Goal: Task Accomplishment & Management: Complete application form

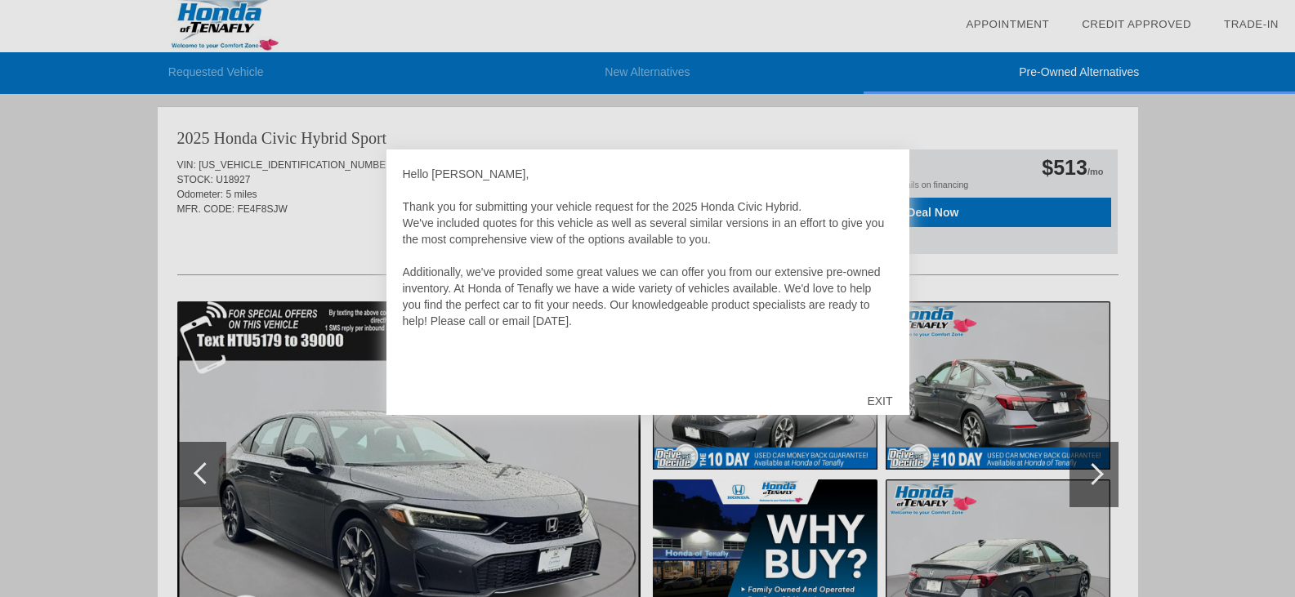
click at [882, 400] on div "EXIT" at bounding box center [880, 401] width 58 height 49
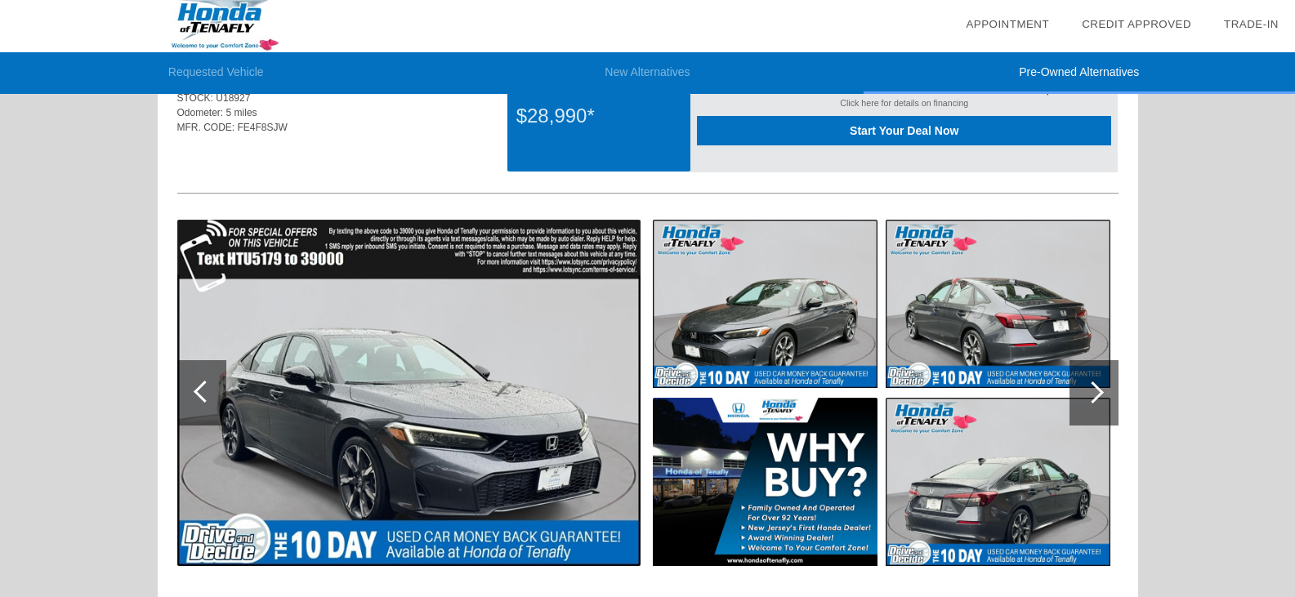
scroll to position [163, 0]
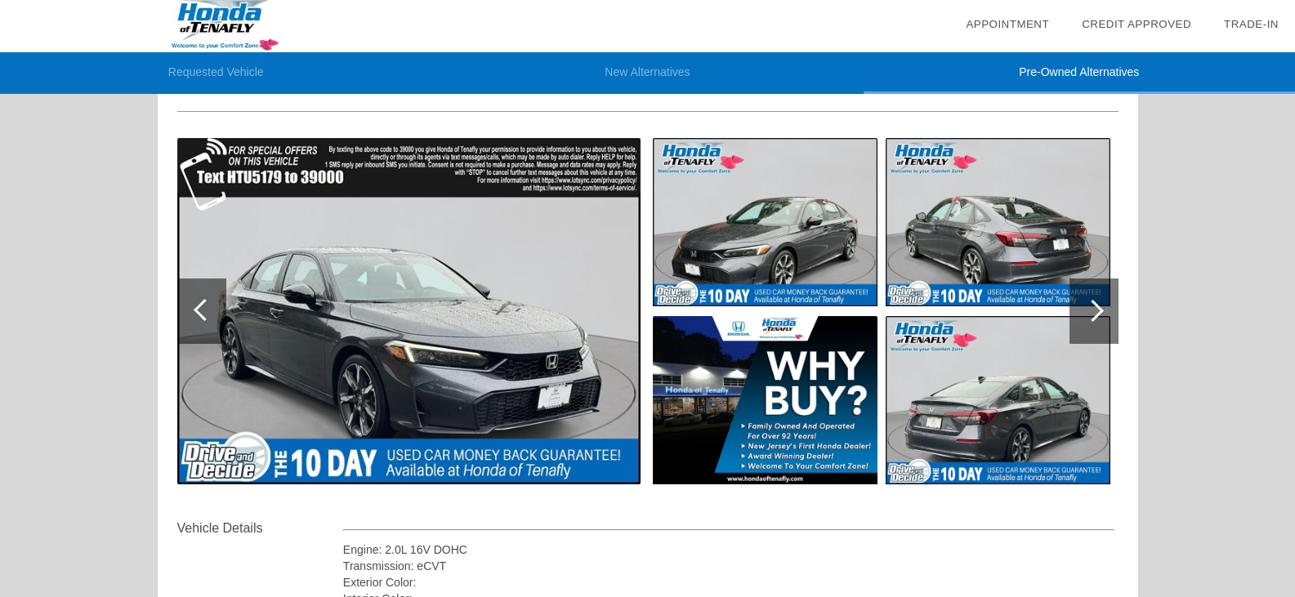
click at [1097, 313] on div at bounding box center [1093, 311] width 22 height 22
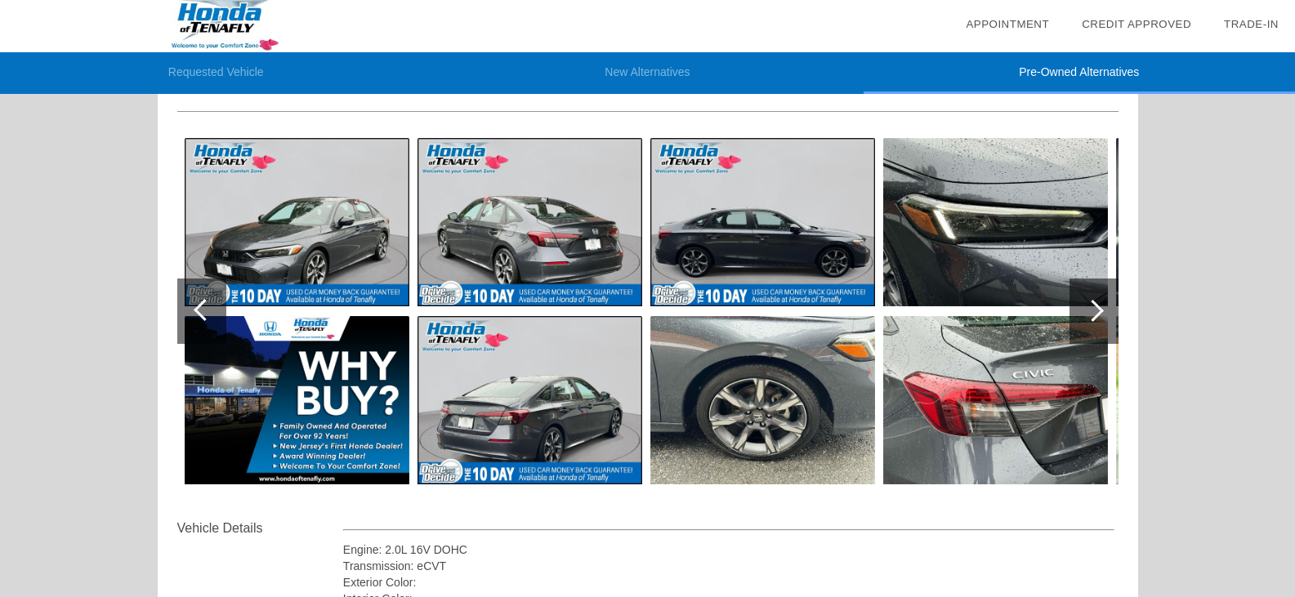
click at [1097, 313] on div at bounding box center [1093, 311] width 22 height 22
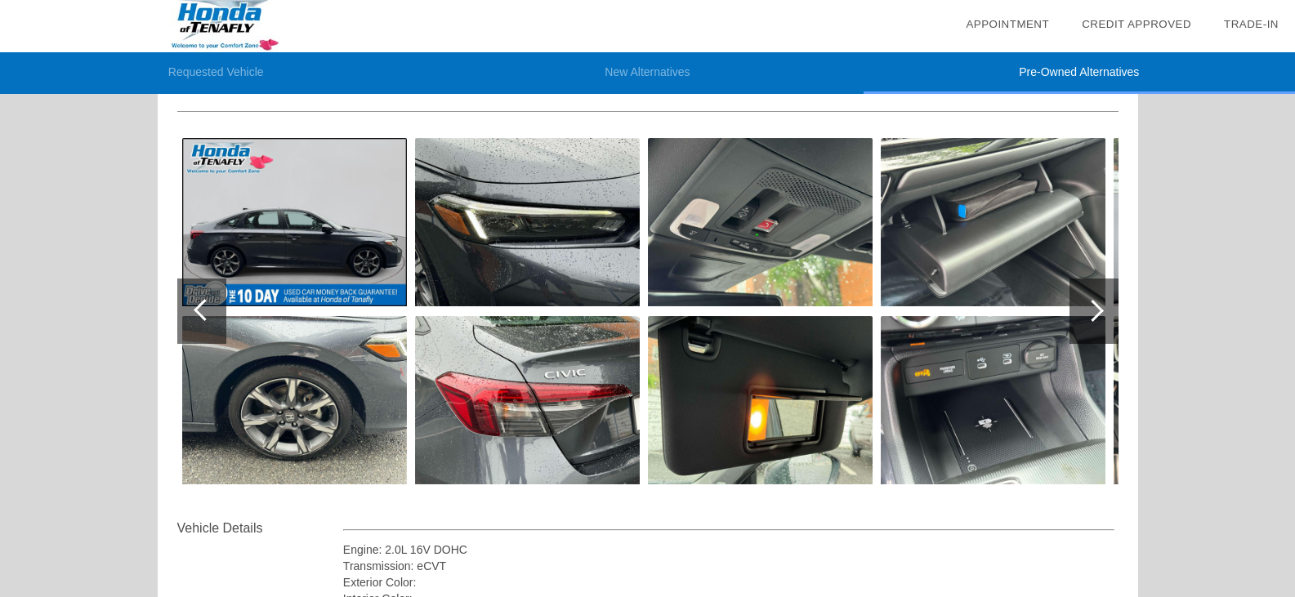
click at [1097, 313] on div at bounding box center [1093, 311] width 22 height 22
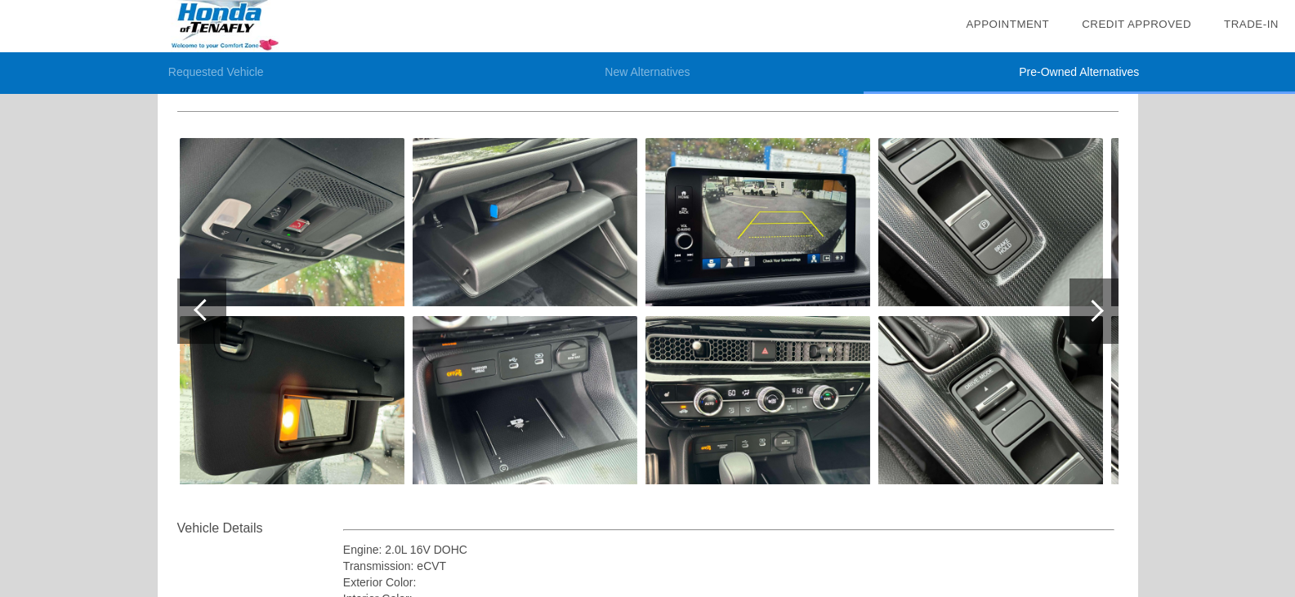
click at [1097, 313] on div at bounding box center [1093, 311] width 22 height 22
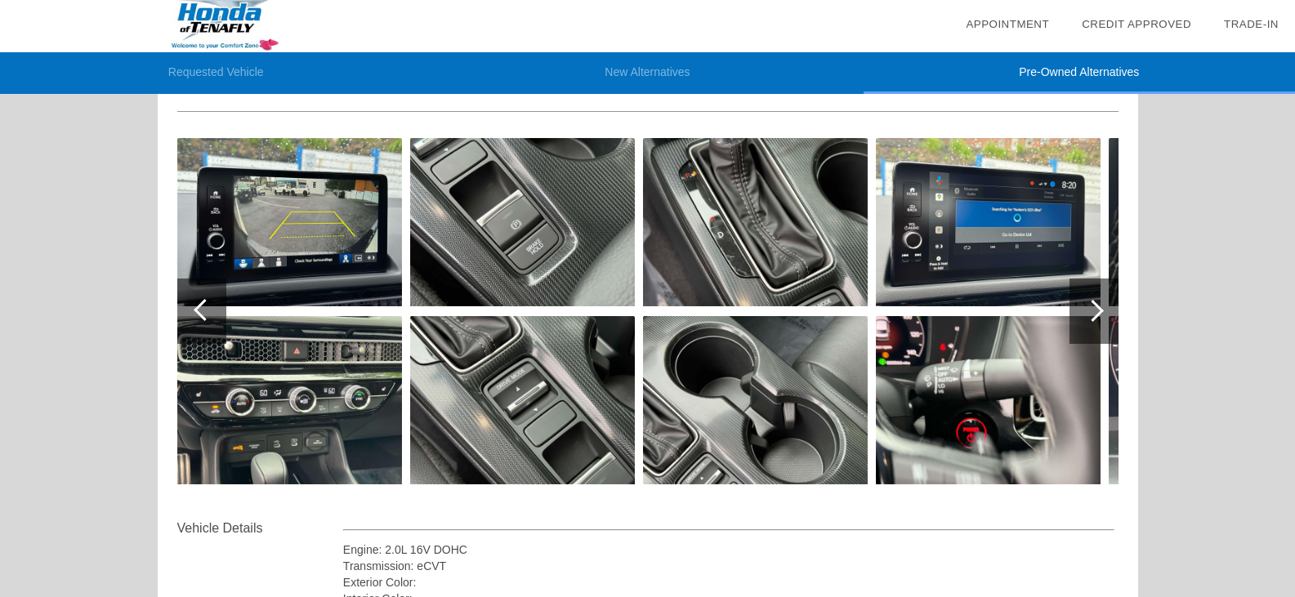
click at [1097, 313] on div at bounding box center [1093, 311] width 22 height 22
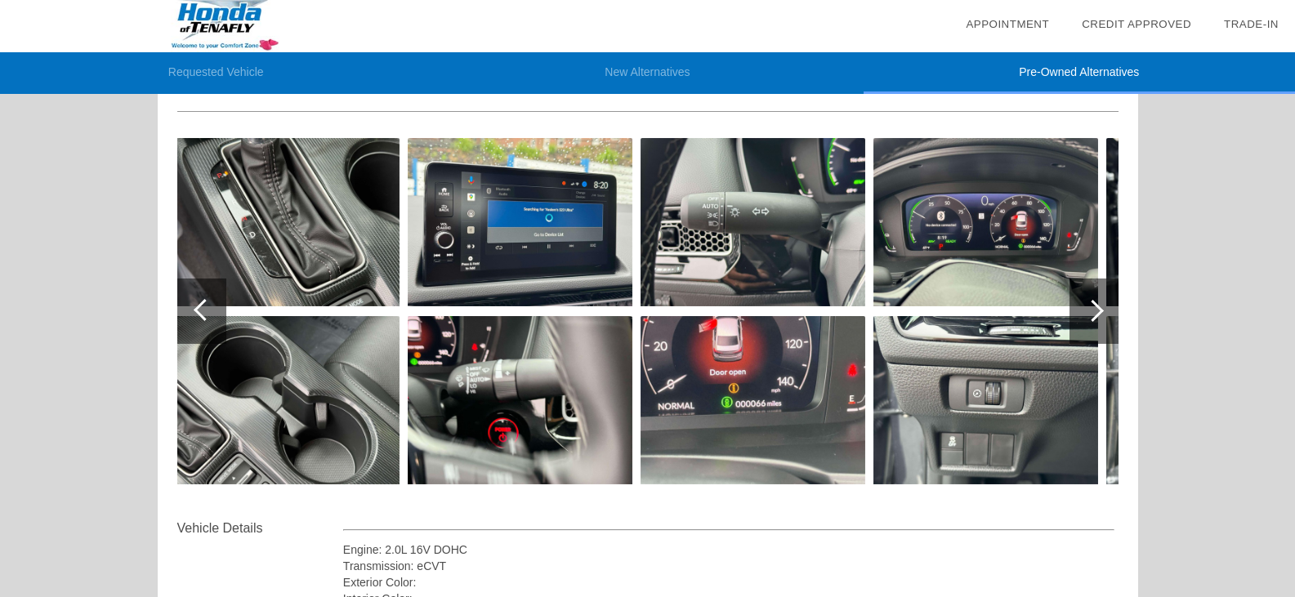
click at [1097, 313] on div at bounding box center [1093, 311] width 22 height 22
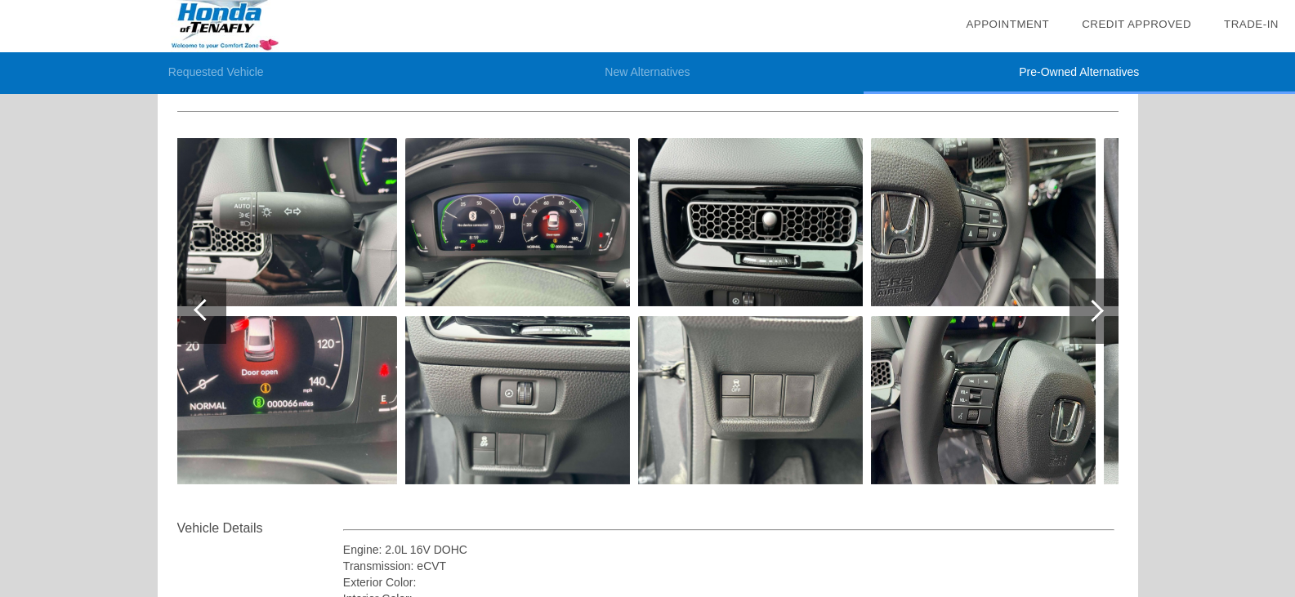
click at [1097, 313] on div at bounding box center [1093, 311] width 22 height 22
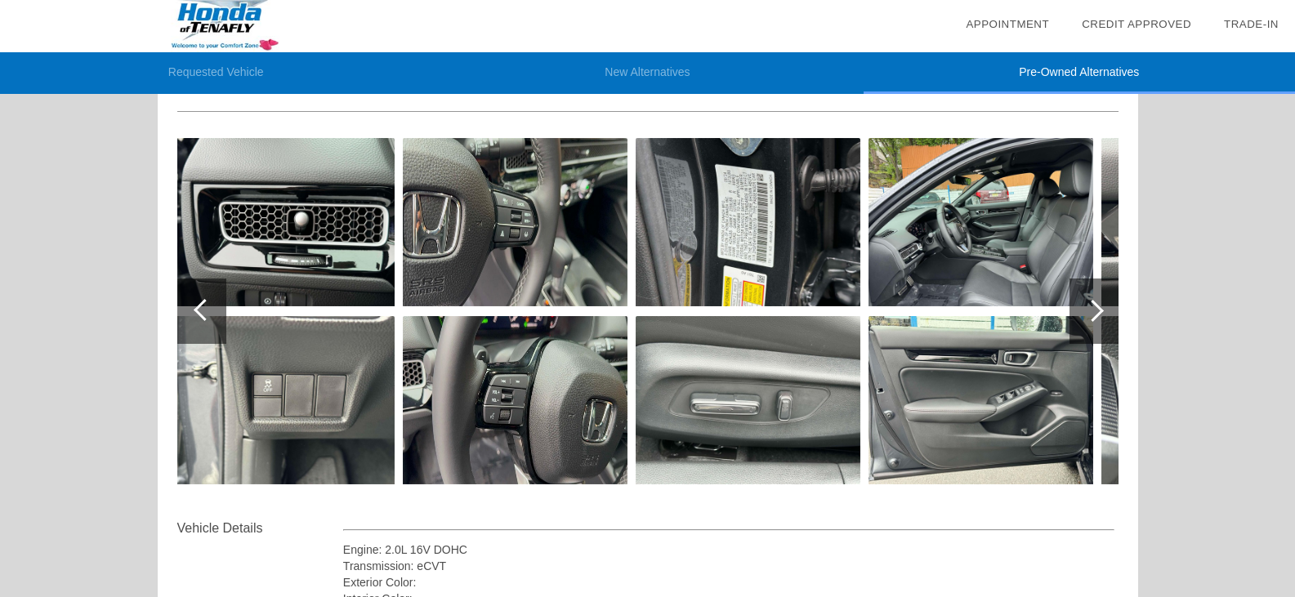
click at [1097, 313] on div at bounding box center [1093, 311] width 22 height 22
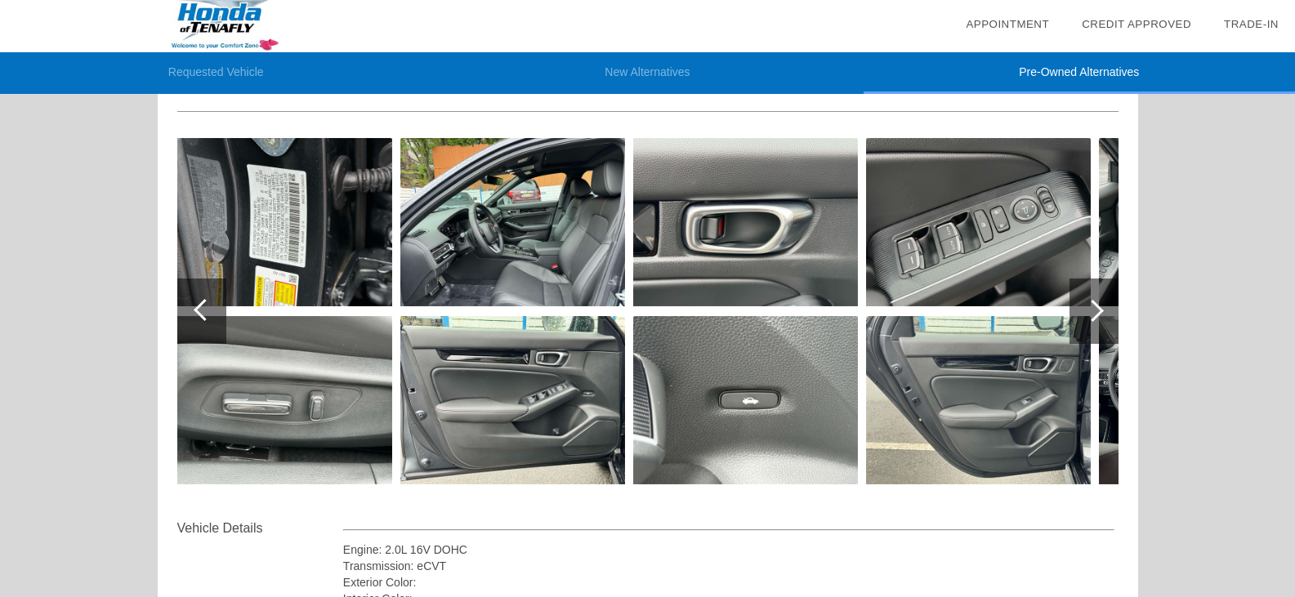
click at [1097, 313] on div at bounding box center [1093, 311] width 22 height 22
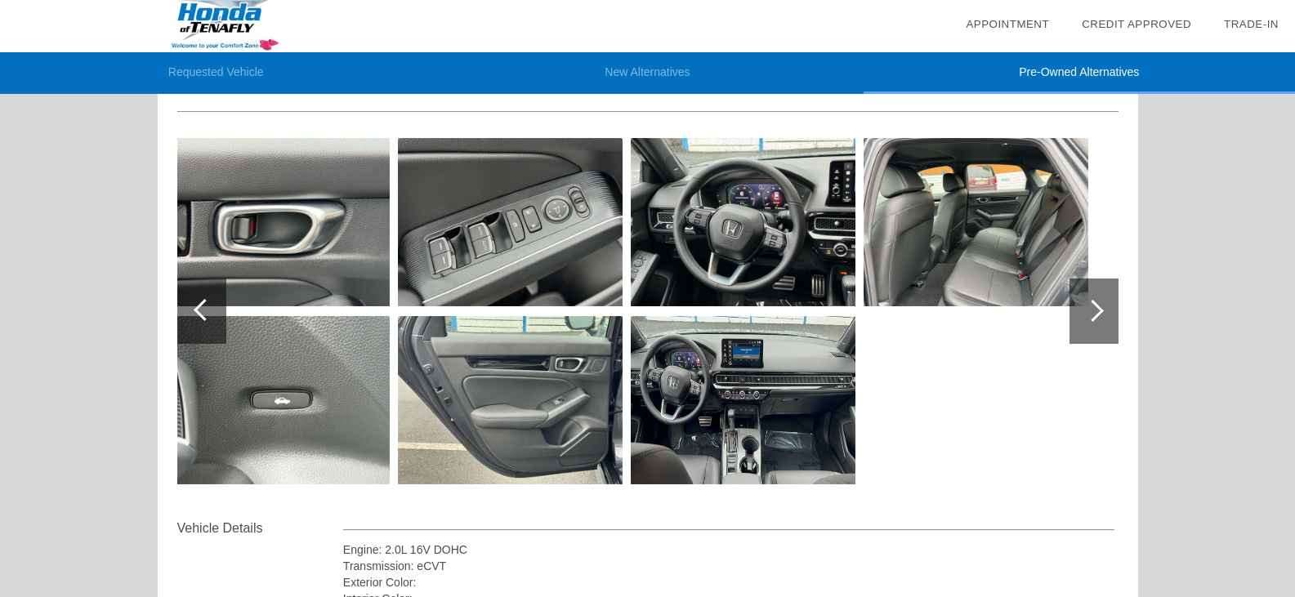
click at [1097, 313] on div at bounding box center [1093, 311] width 22 height 22
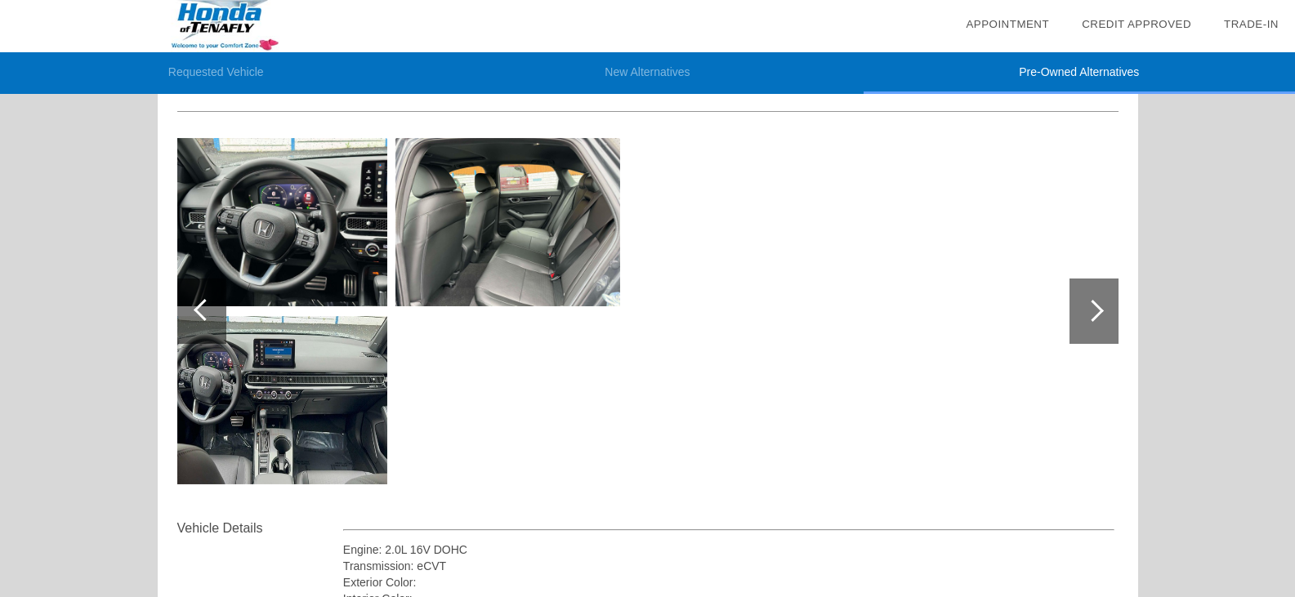
click at [194, 312] on div at bounding box center [201, 311] width 49 height 65
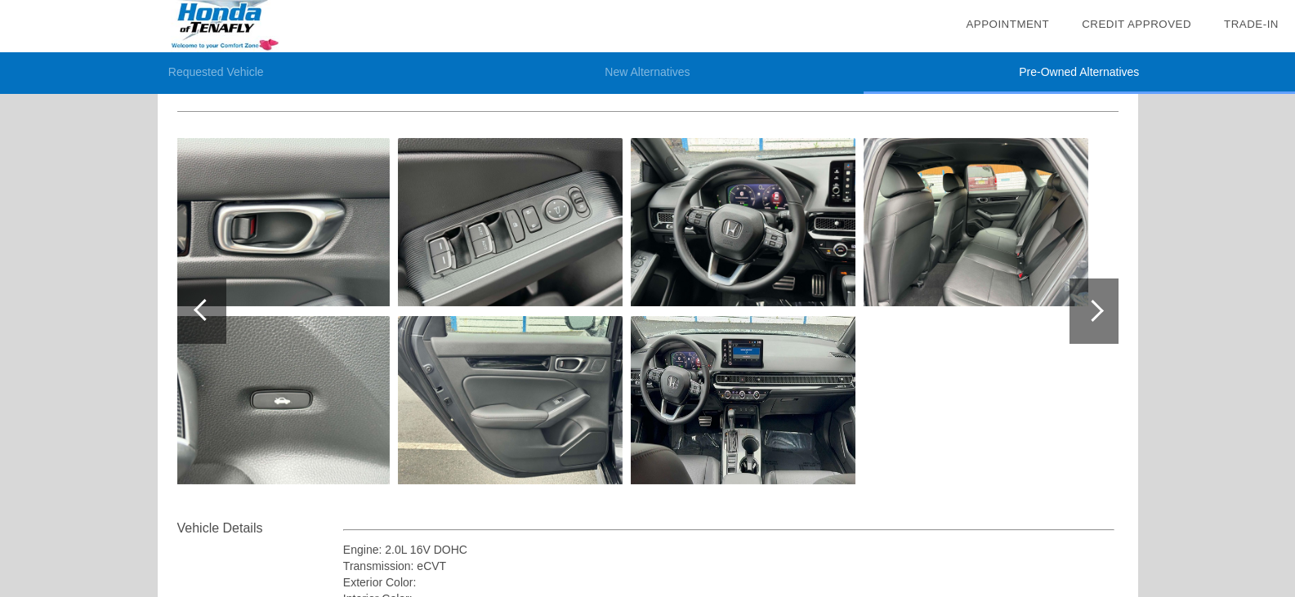
click at [194, 312] on div at bounding box center [201, 311] width 49 height 65
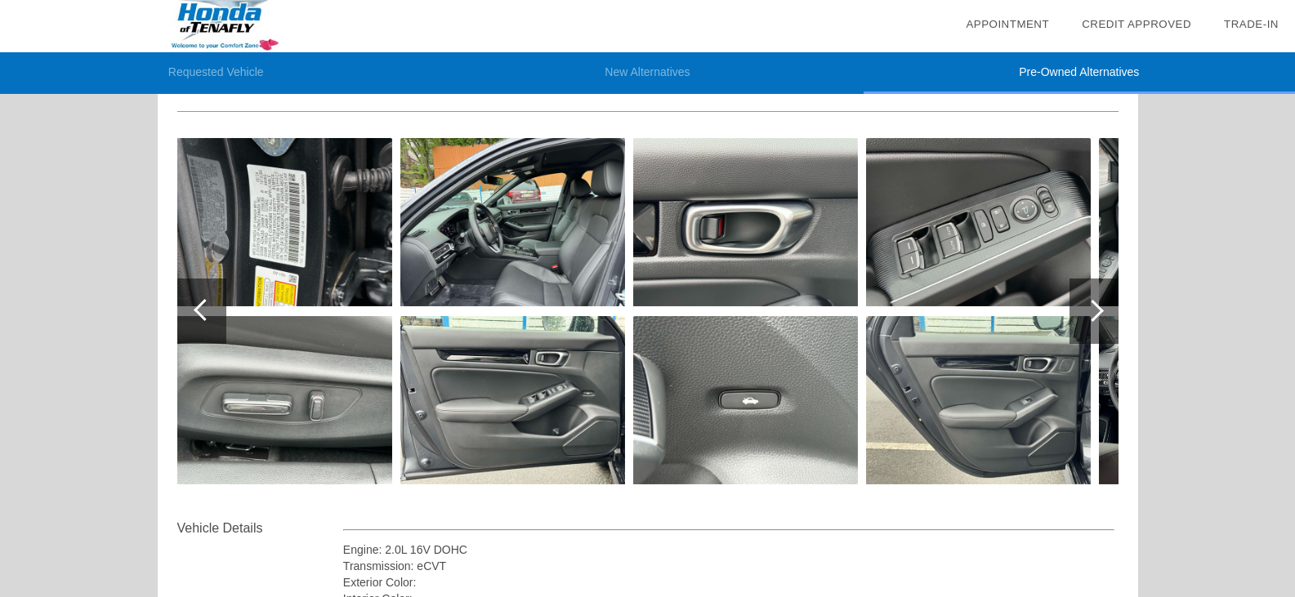
click at [194, 312] on div at bounding box center [201, 311] width 49 height 65
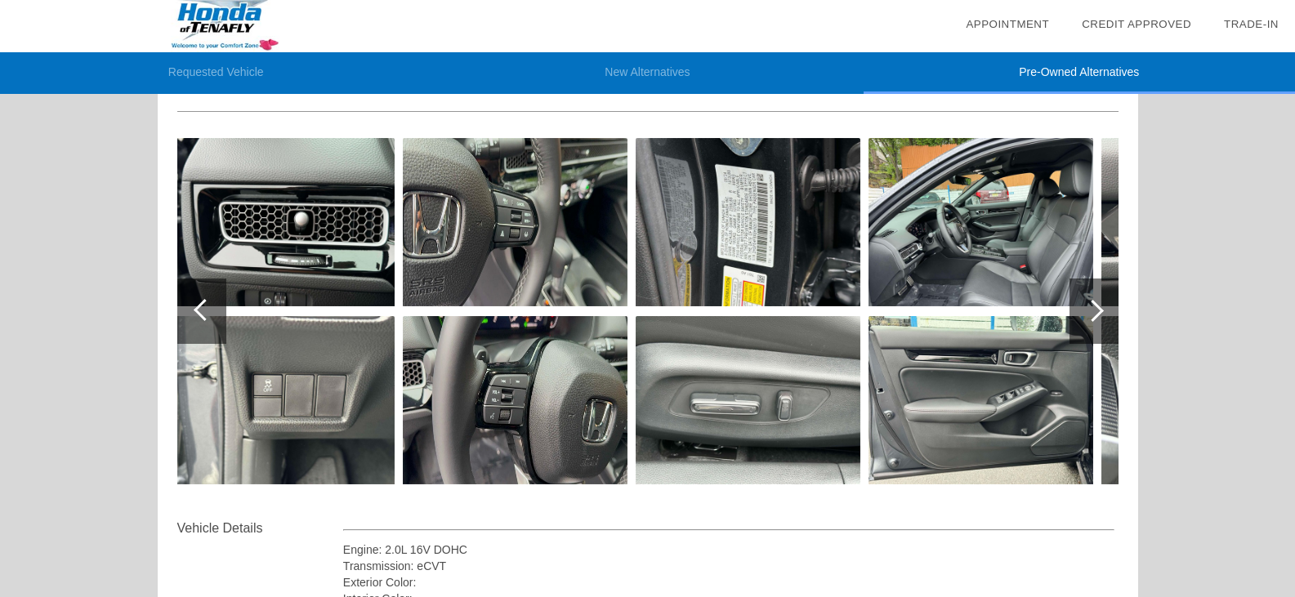
click at [196, 312] on div at bounding box center [205, 310] width 22 height 22
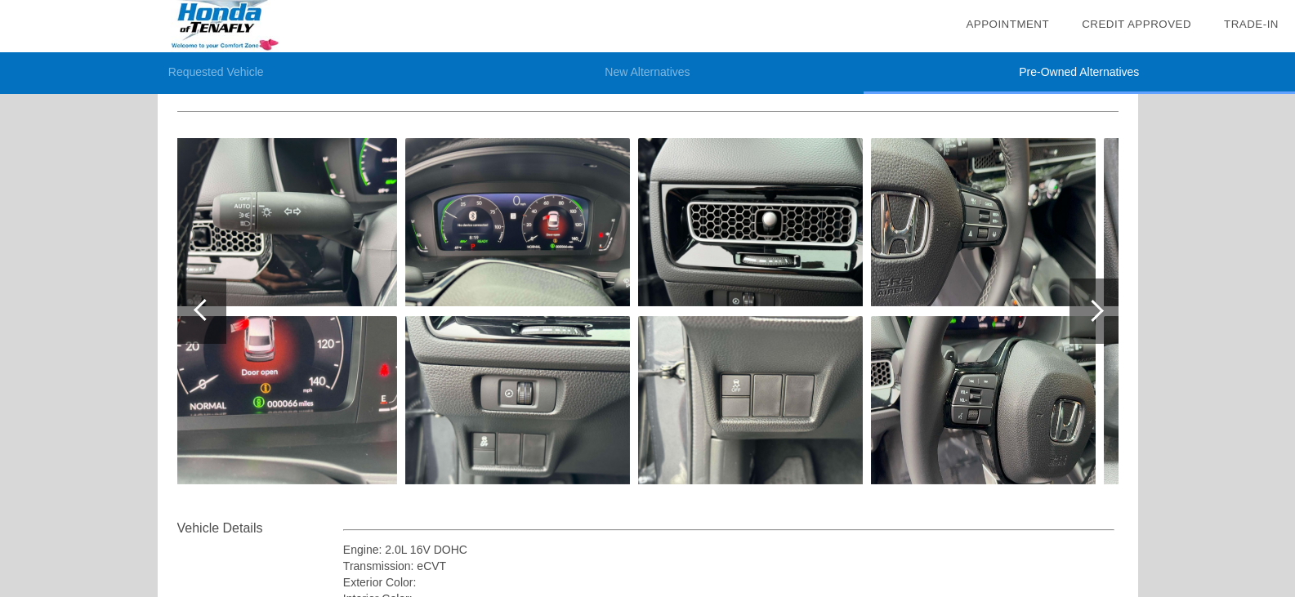
click at [196, 312] on div at bounding box center [205, 310] width 22 height 22
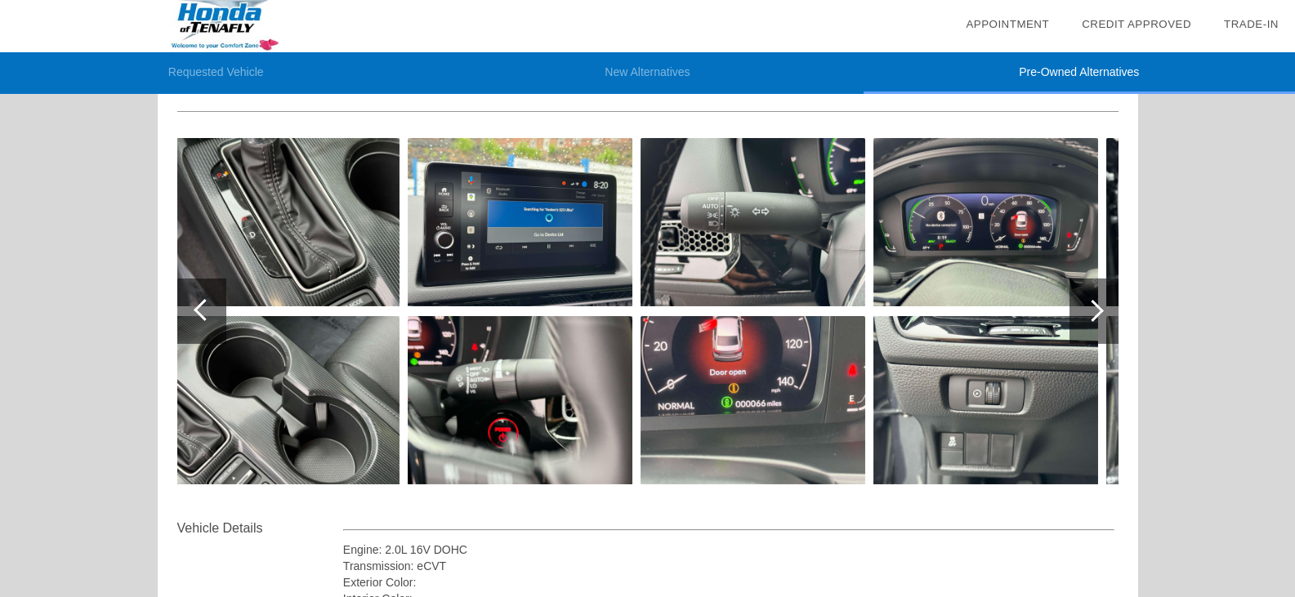
click at [200, 312] on div at bounding box center [205, 310] width 22 height 22
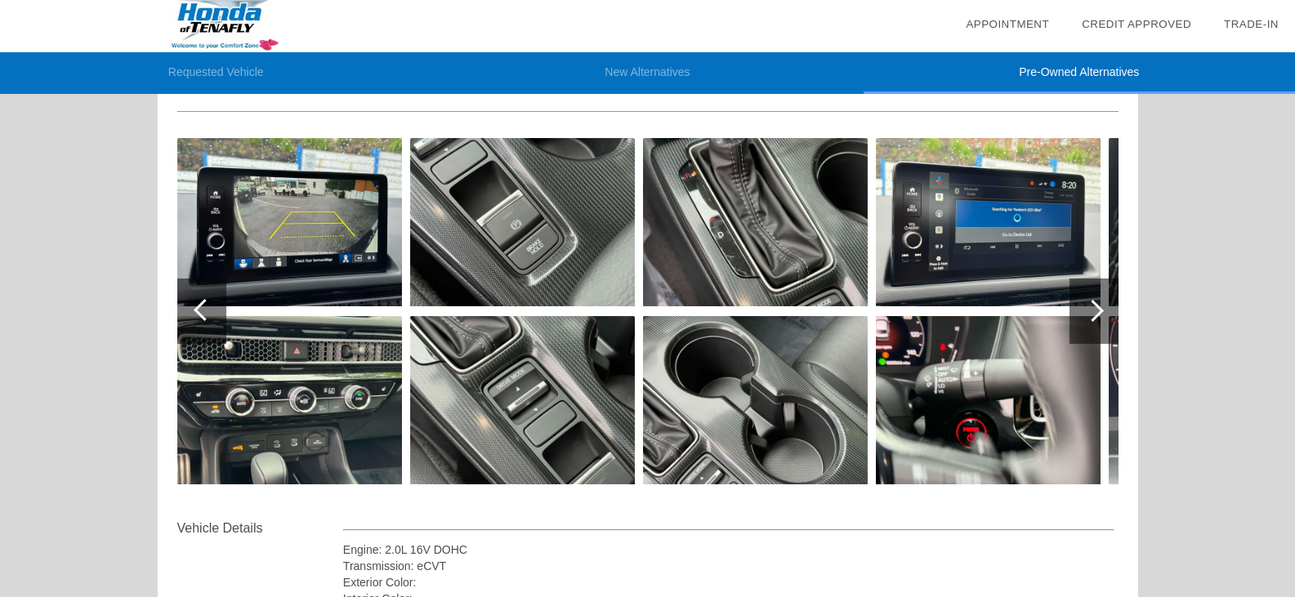
click at [200, 312] on div at bounding box center [205, 310] width 22 height 22
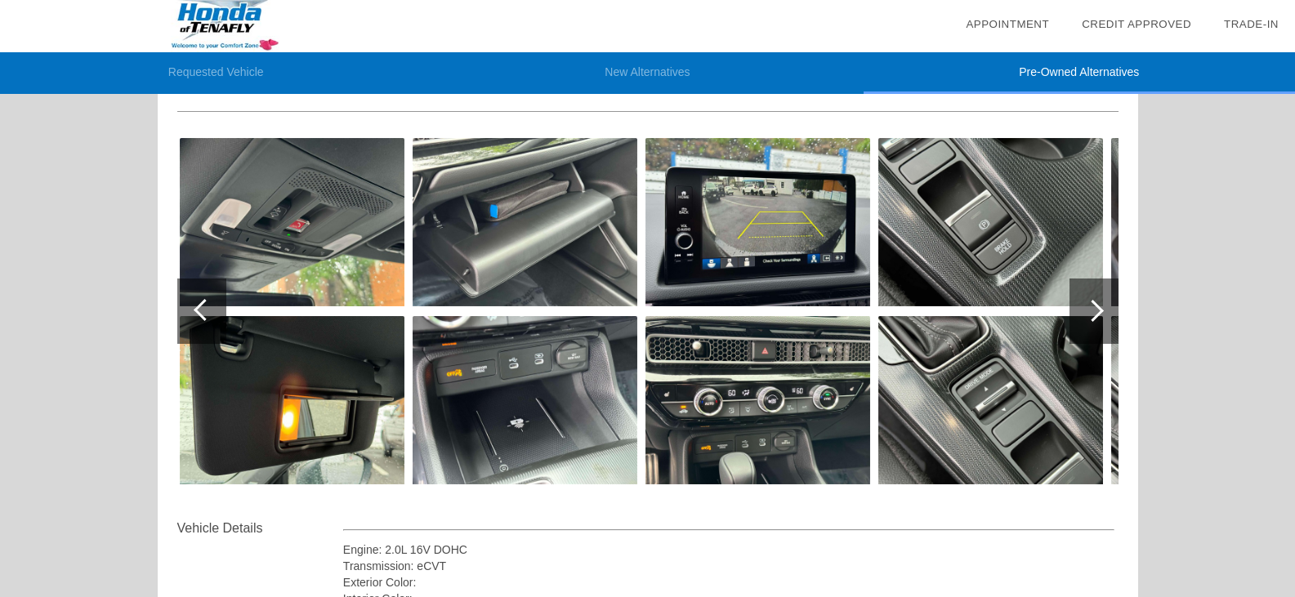
click at [200, 312] on div at bounding box center [205, 310] width 22 height 22
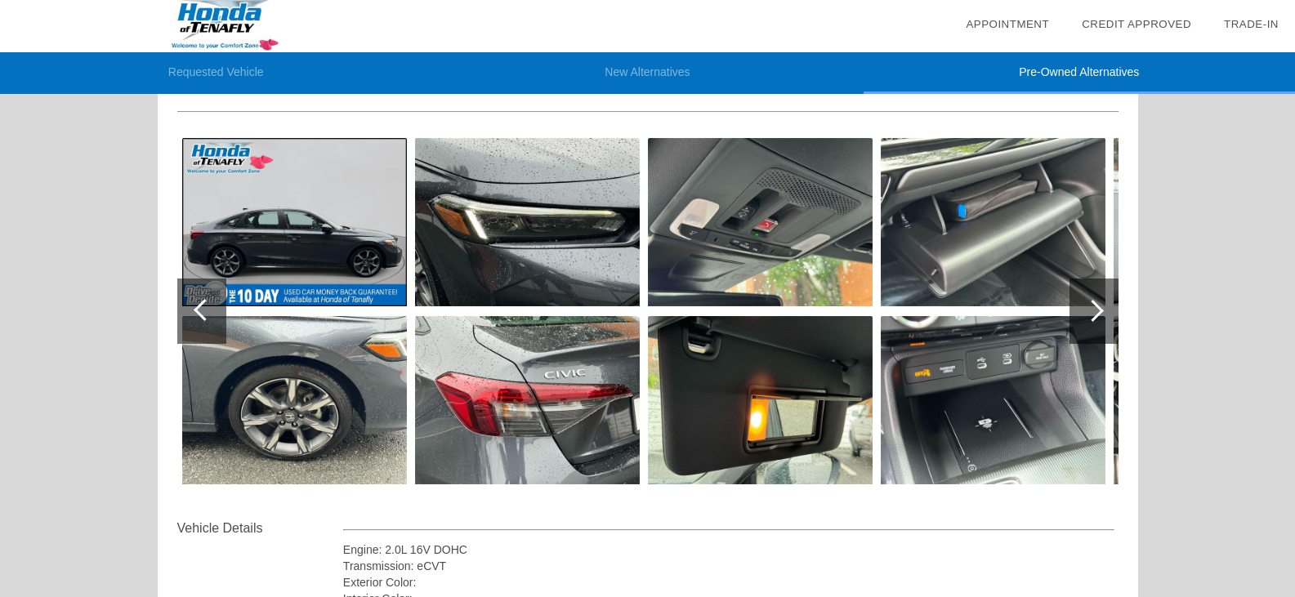
click at [200, 312] on div at bounding box center [205, 310] width 22 height 22
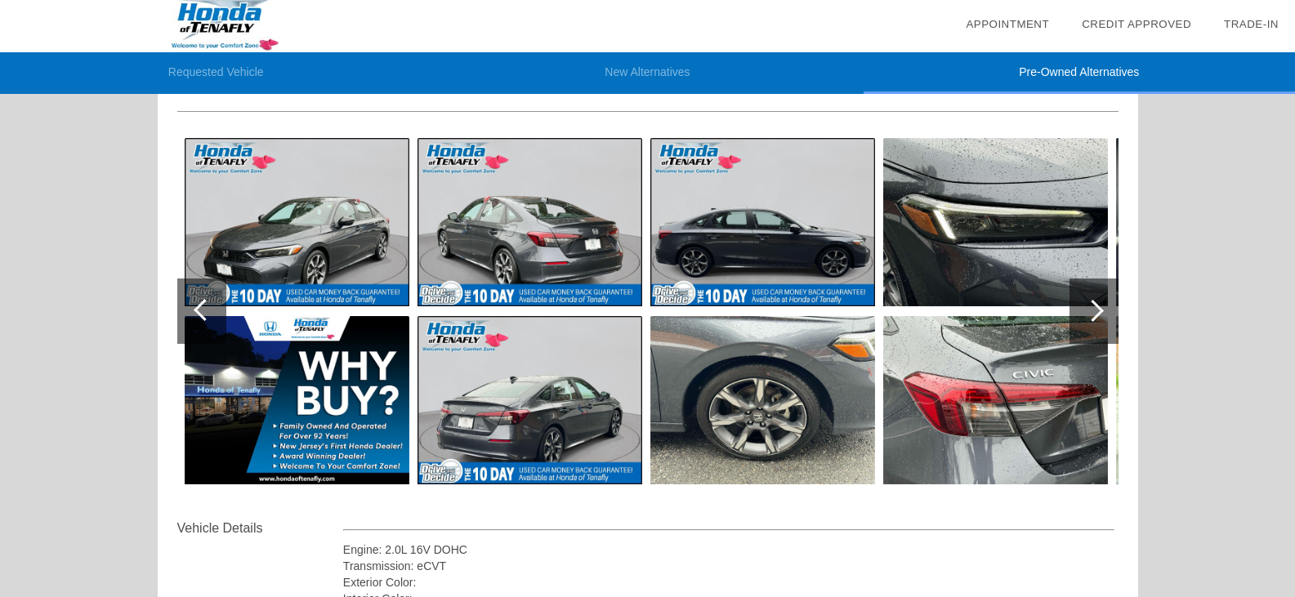
click at [200, 312] on div at bounding box center [205, 310] width 22 height 22
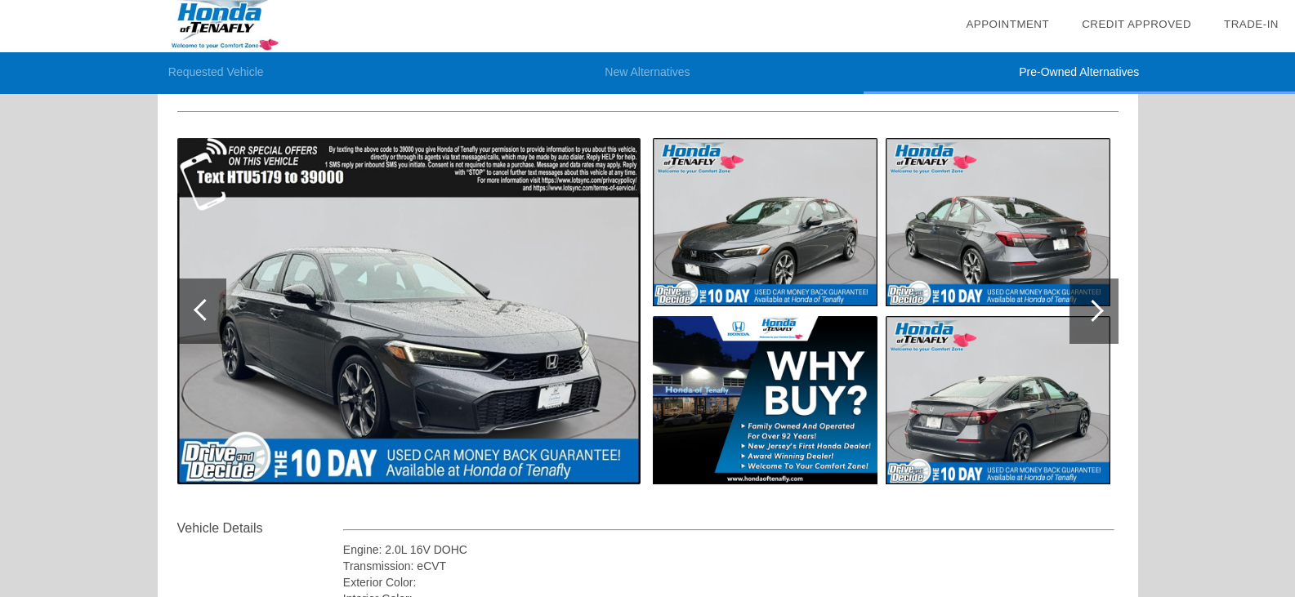
click at [200, 312] on div at bounding box center [205, 310] width 22 height 22
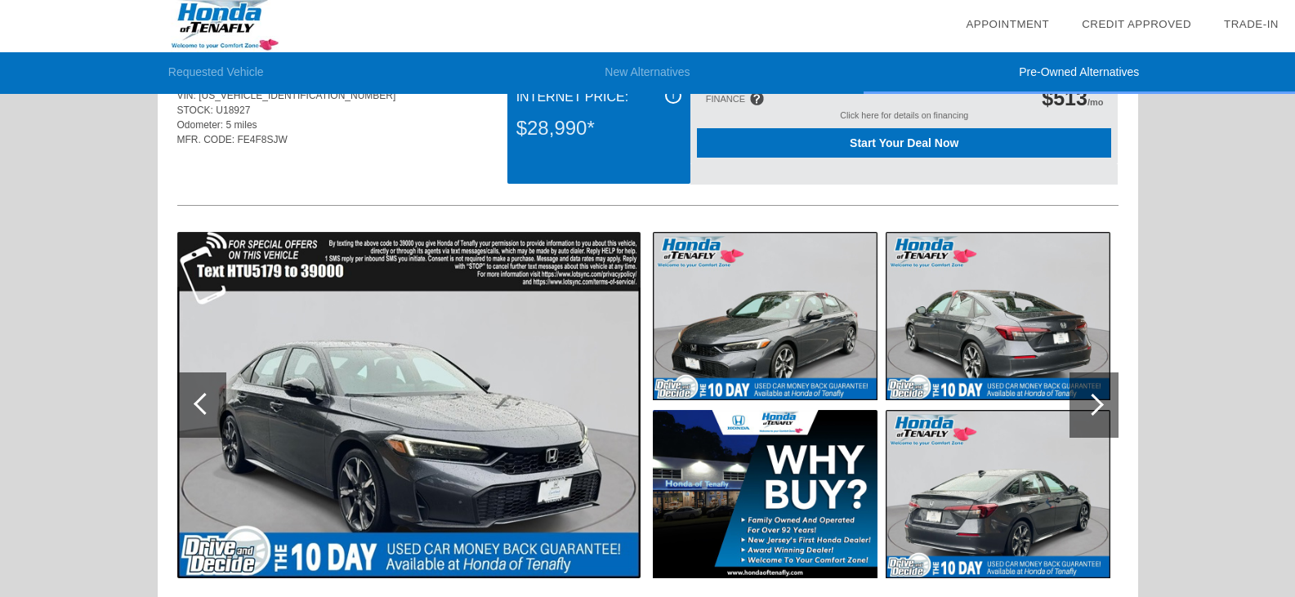
scroll to position [0, 0]
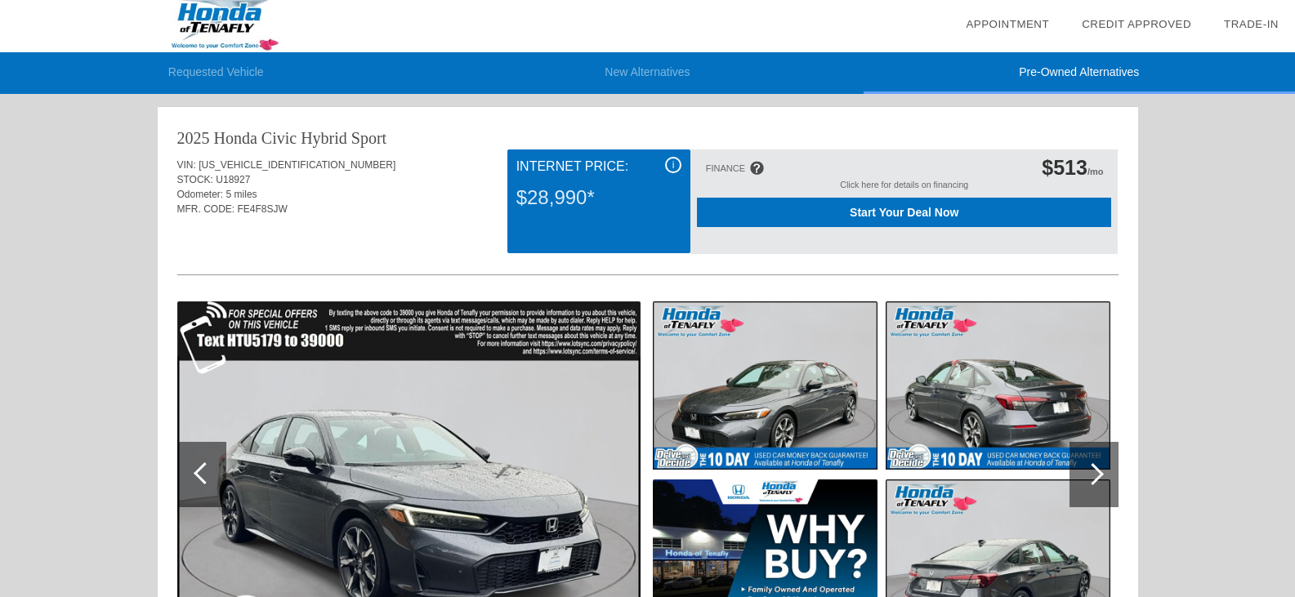
drag, startPoint x: 194, startPoint y: 138, endPoint x: 210, endPoint y: 137, distance: 16.4
click at [210, 137] on div "2025 Honda Civic Hybrid" at bounding box center [262, 138] width 170 height 23
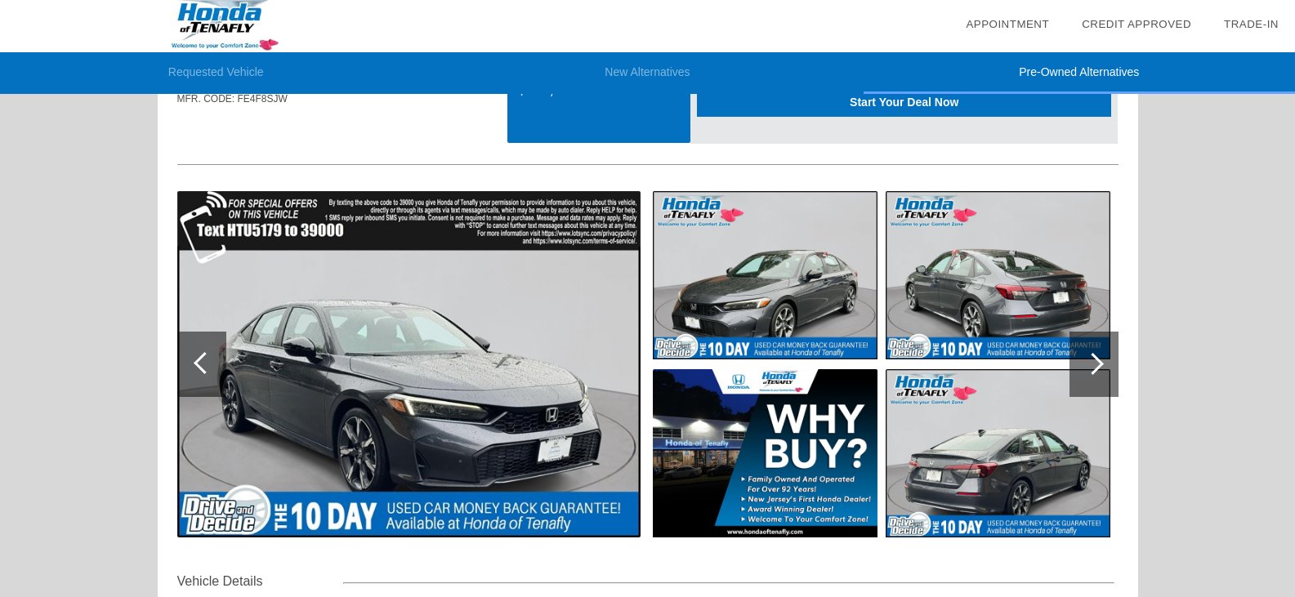
scroll to position [82, 0]
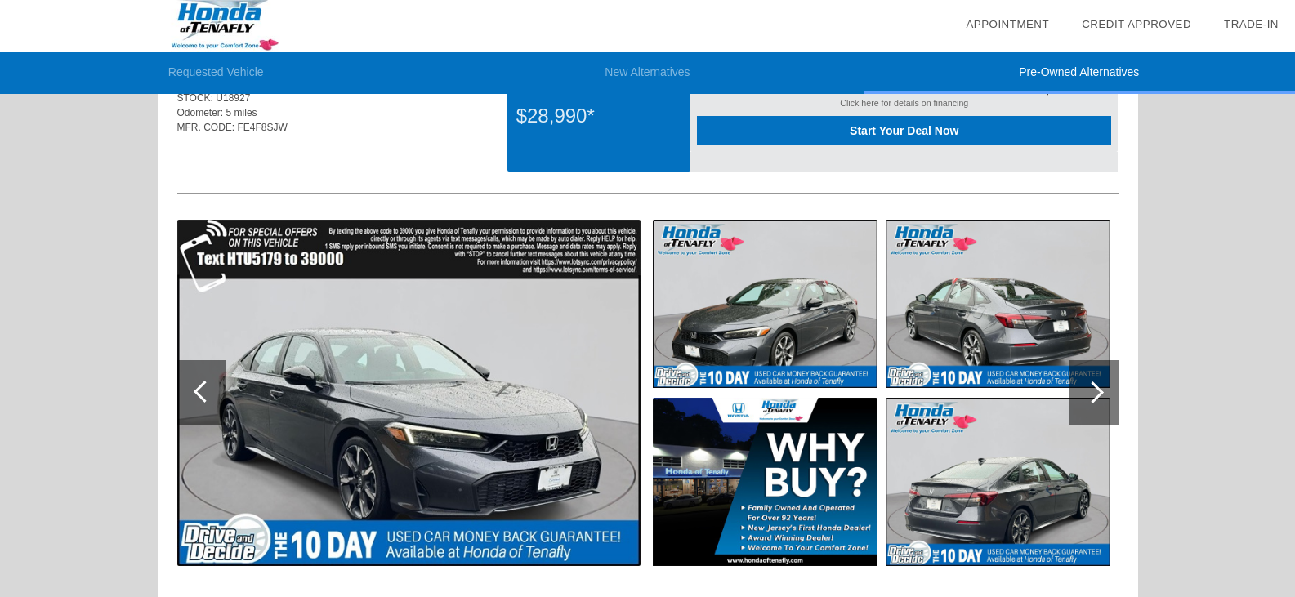
click at [1097, 390] on div at bounding box center [1093, 393] width 22 height 22
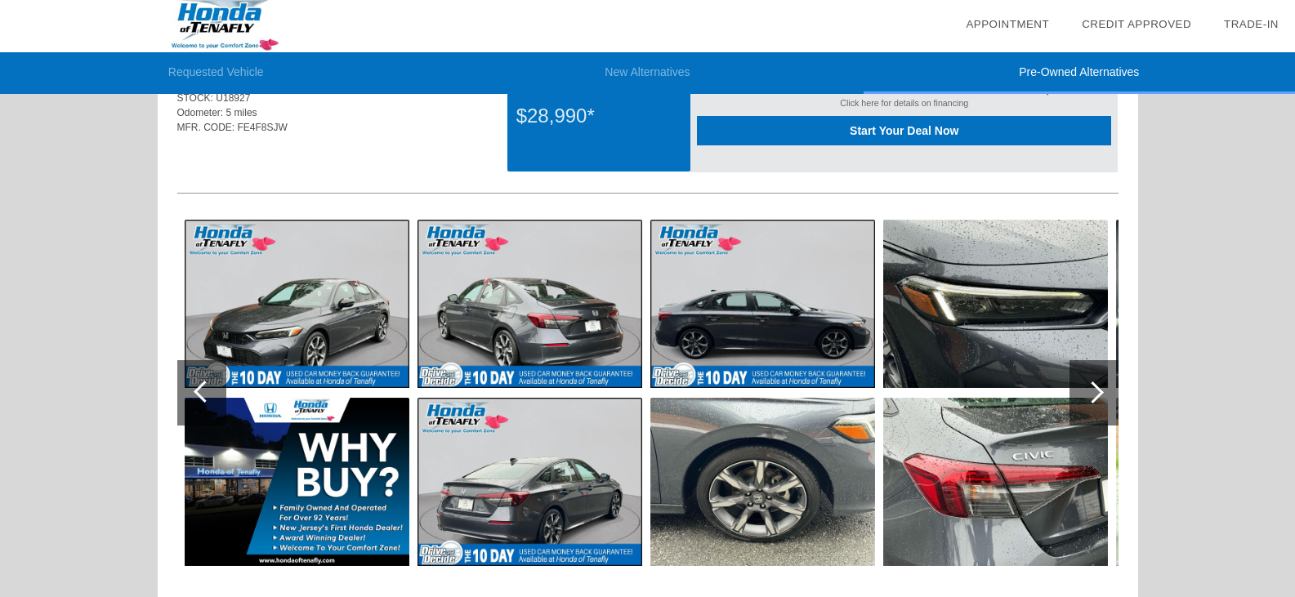
click at [1097, 390] on div at bounding box center [1093, 393] width 22 height 22
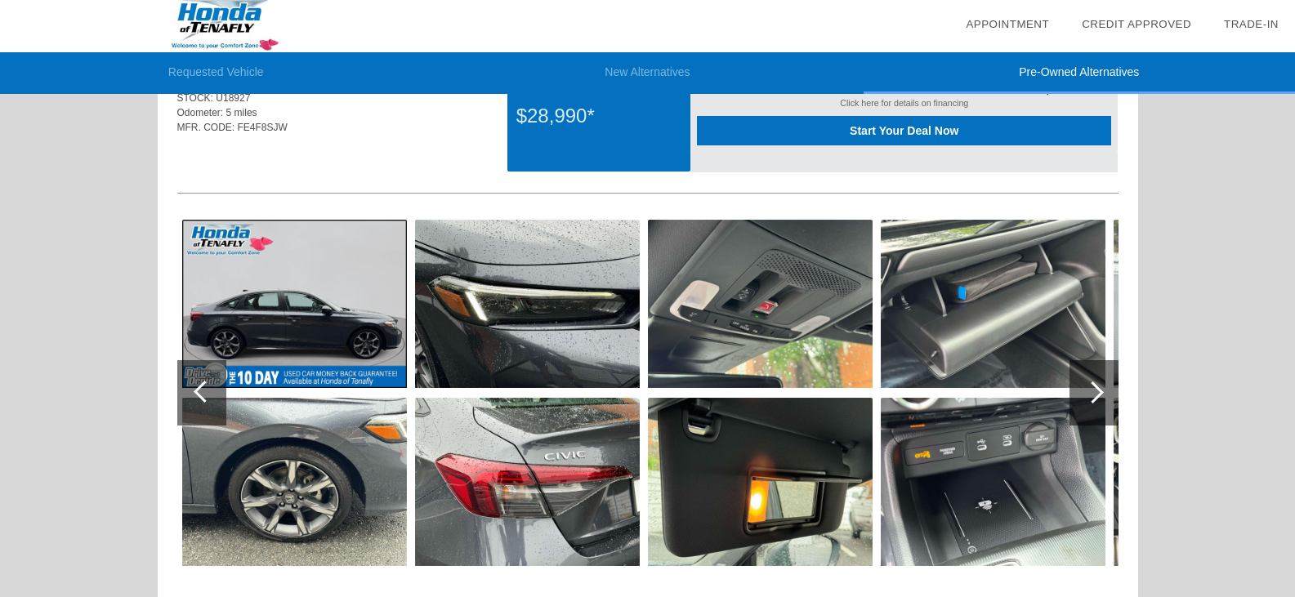
click at [1097, 390] on div at bounding box center [1093, 393] width 22 height 22
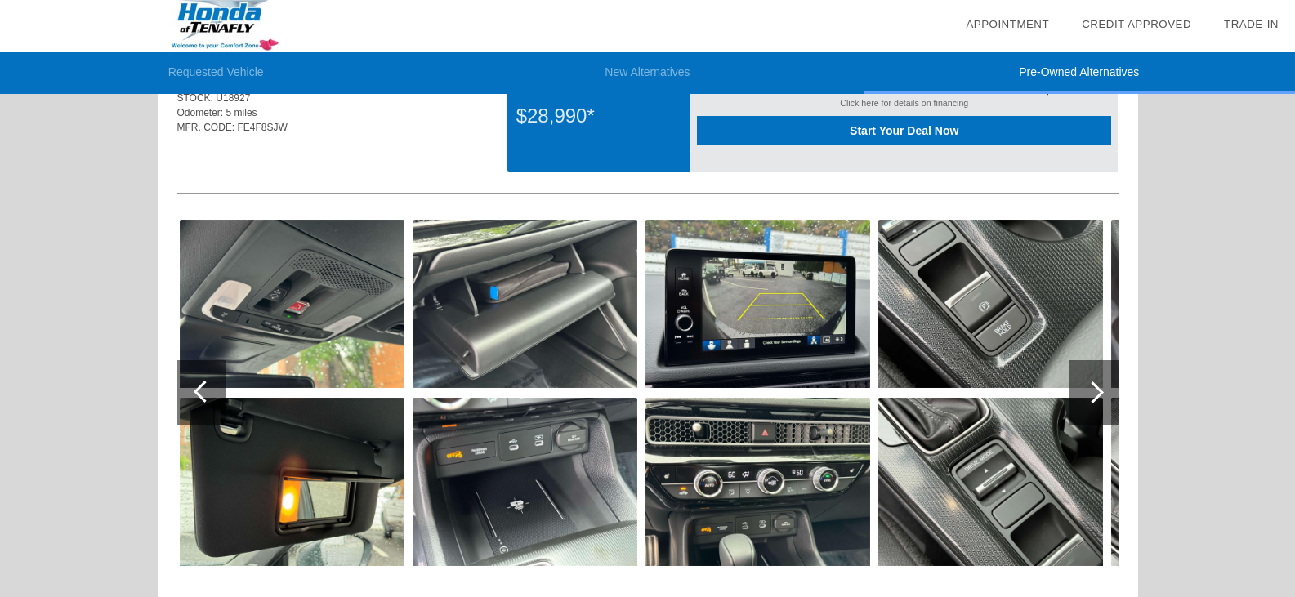
click at [1097, 390] on div at bounding box center [1093, 393] width 22 height 22
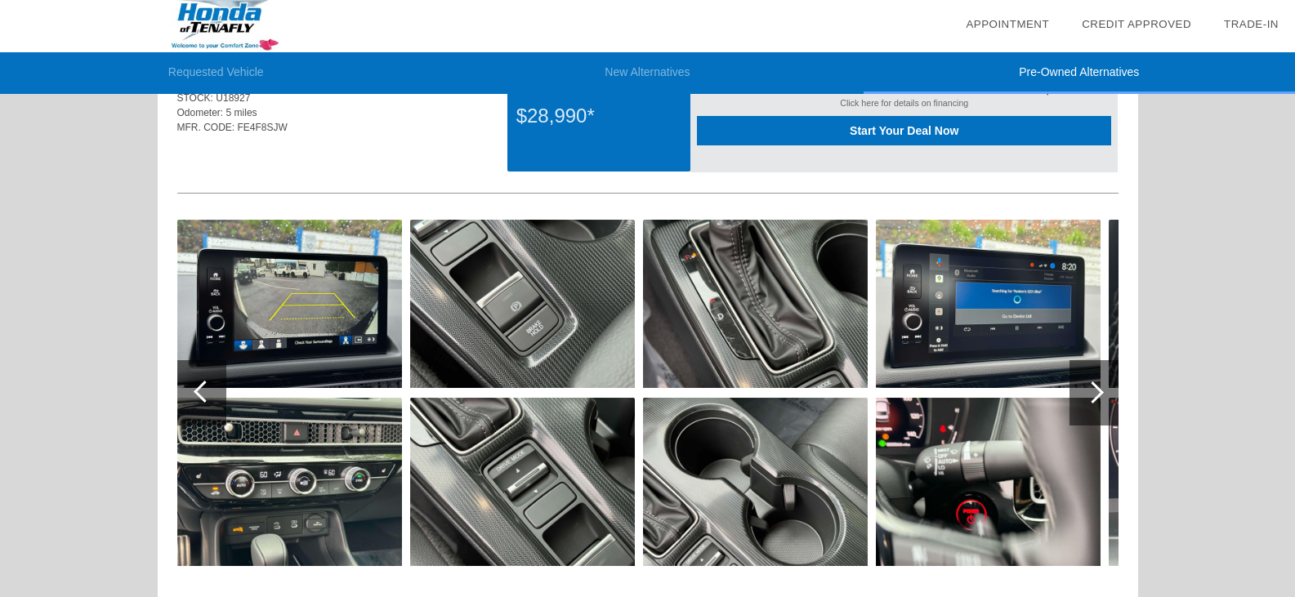
click at [1097, 390] on div at bounding box center [1093, 393] width 22 height 22
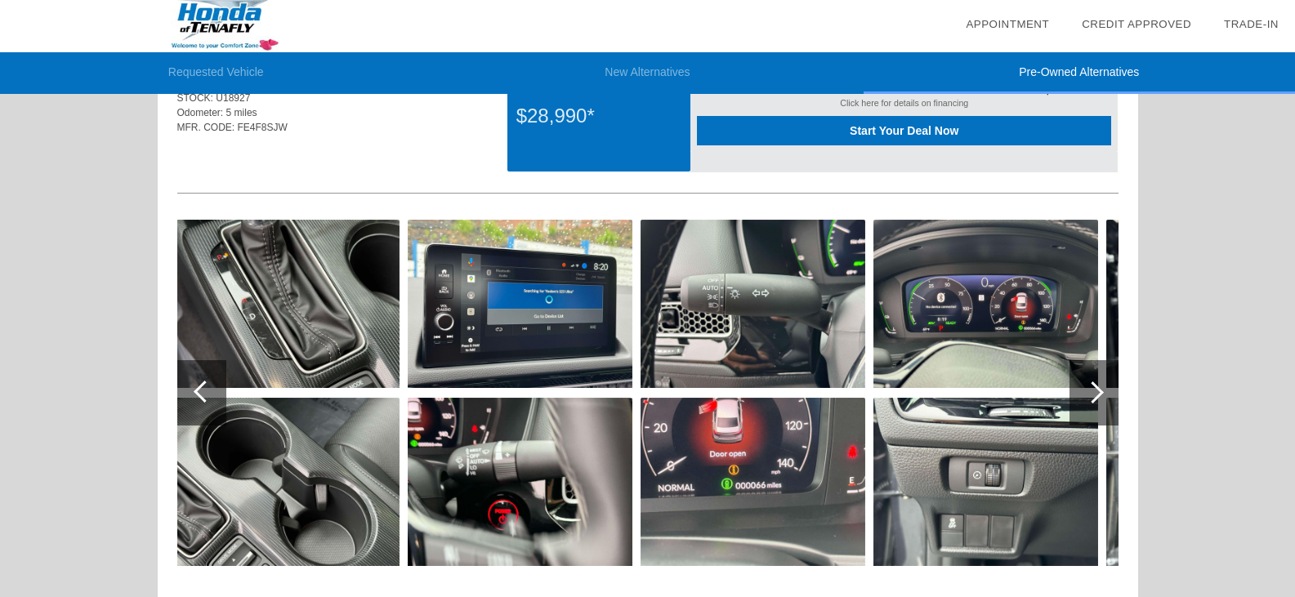
click at [1097, 390] on div at bounding box center [1093, 393] width 22 height 22
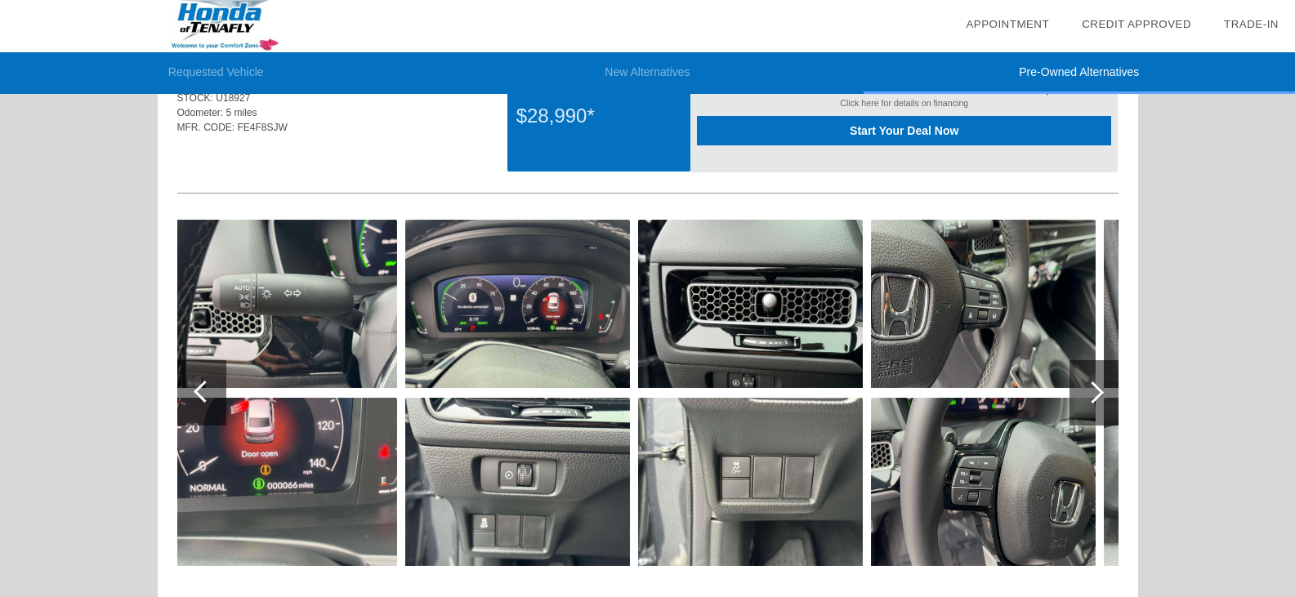
click at [1096, 390] on div at bounding box center [1093, 393] width 22 height 22
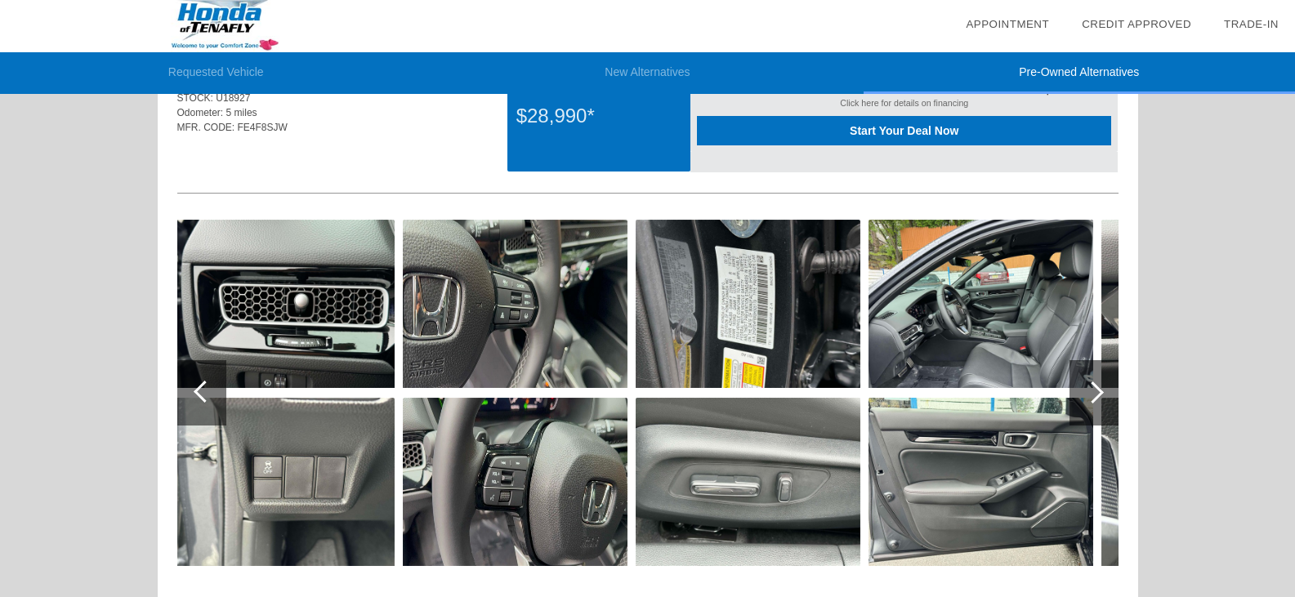
click at [1096, 390] on div at bounding box center [1093, 393] width 22 height 22
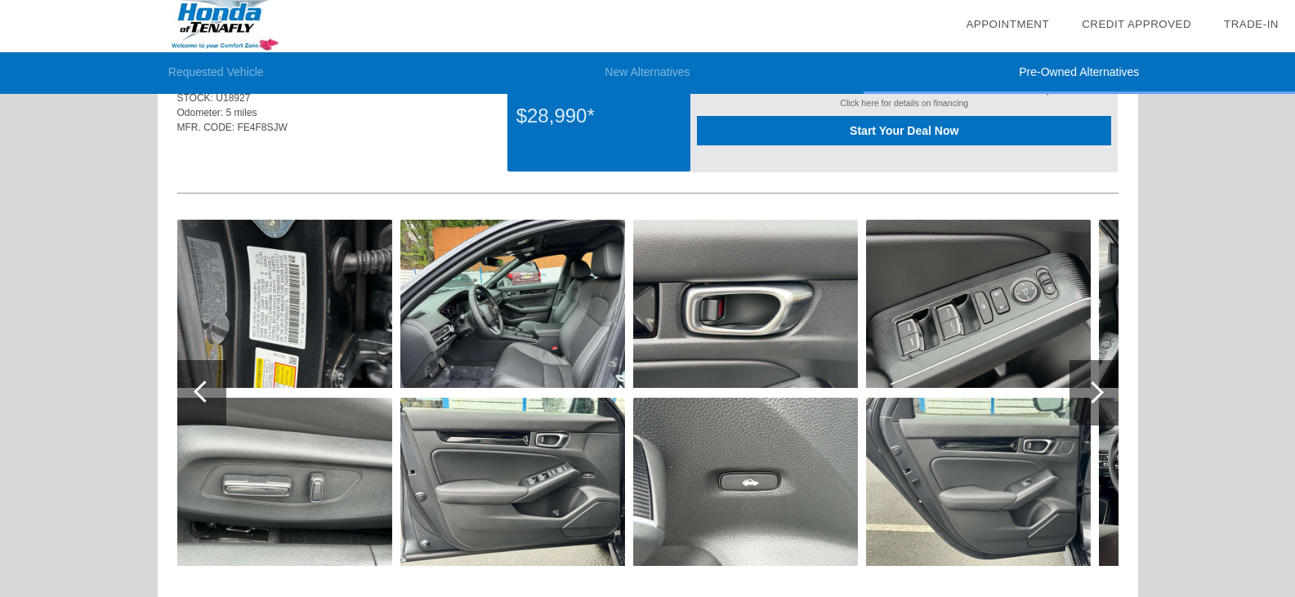
click at [194, 384] on div at bounding box center [201, 392] width 49 height 65
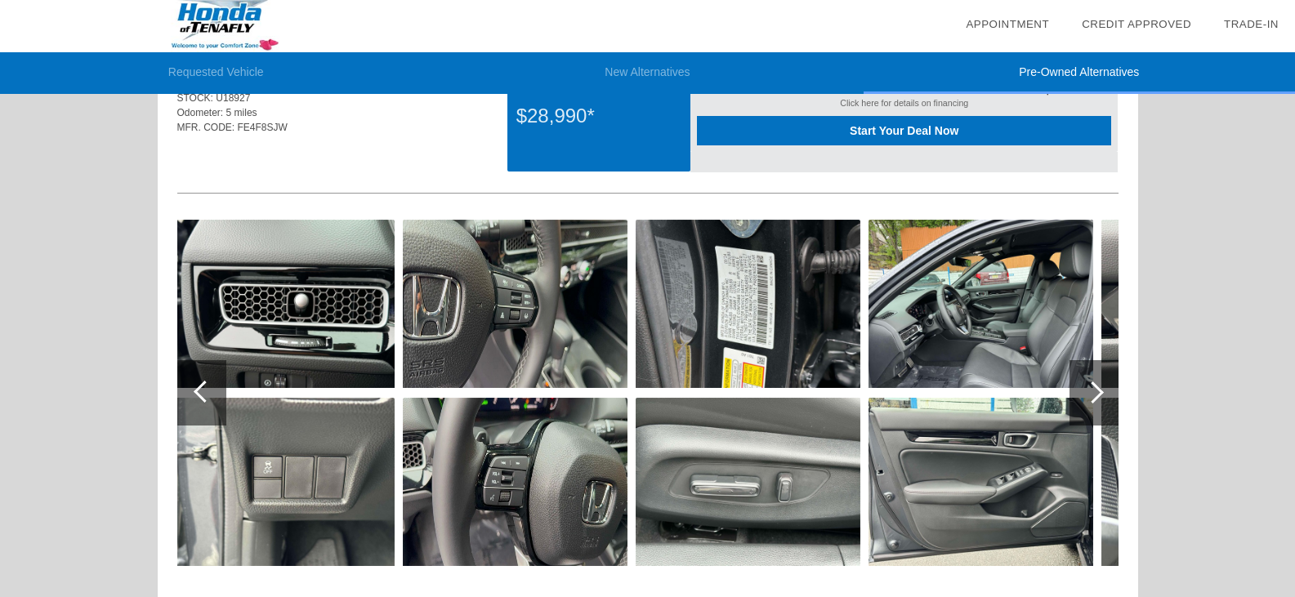
click at [194, 384] on div at bounding box center [201, 392] width 49 height 65
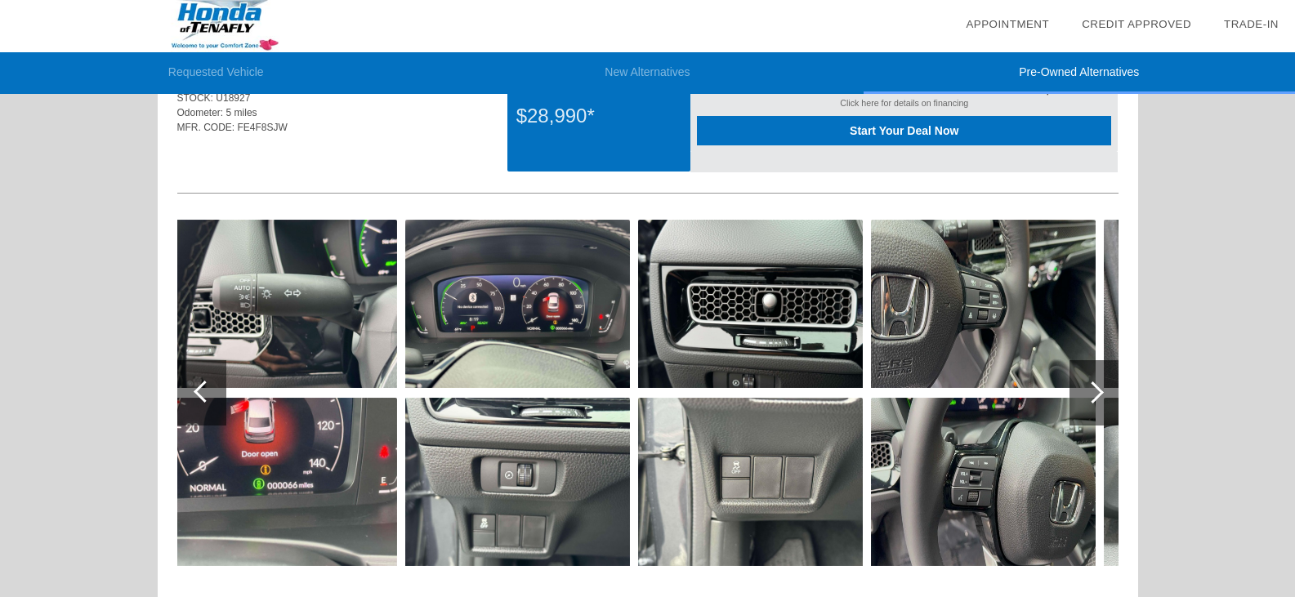
click at [194, 384] on div at bounding box center [201, 392] width 49 height 65
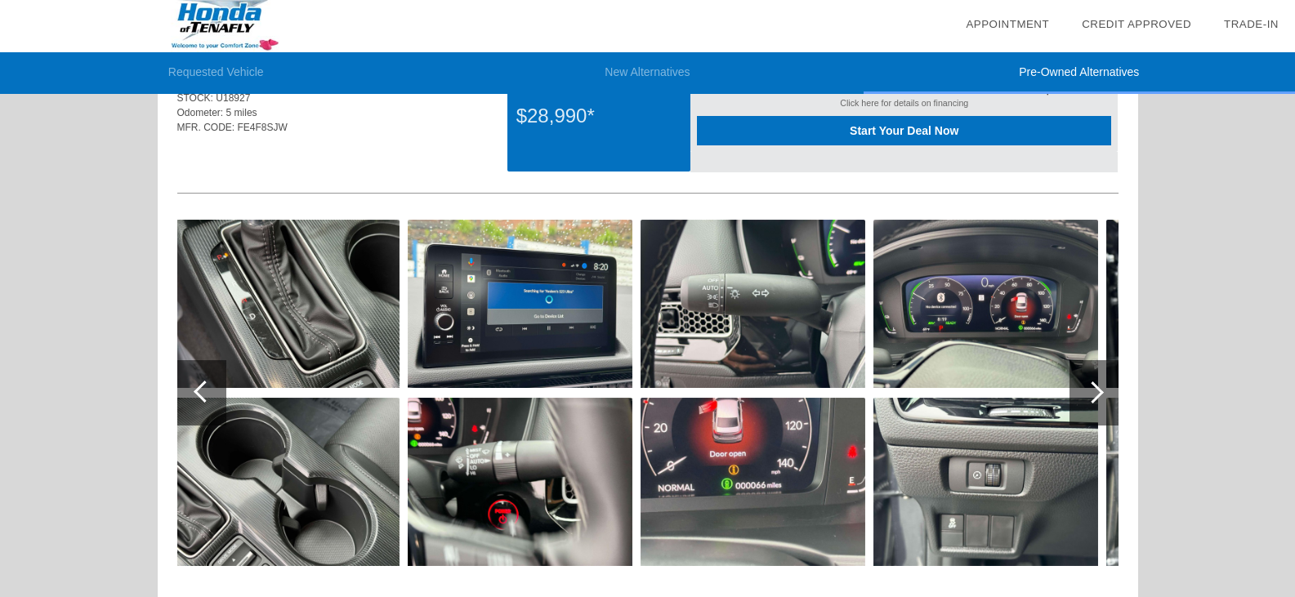
click at [194, 384] on div at bounding box center [201, 392] width 49 height 65
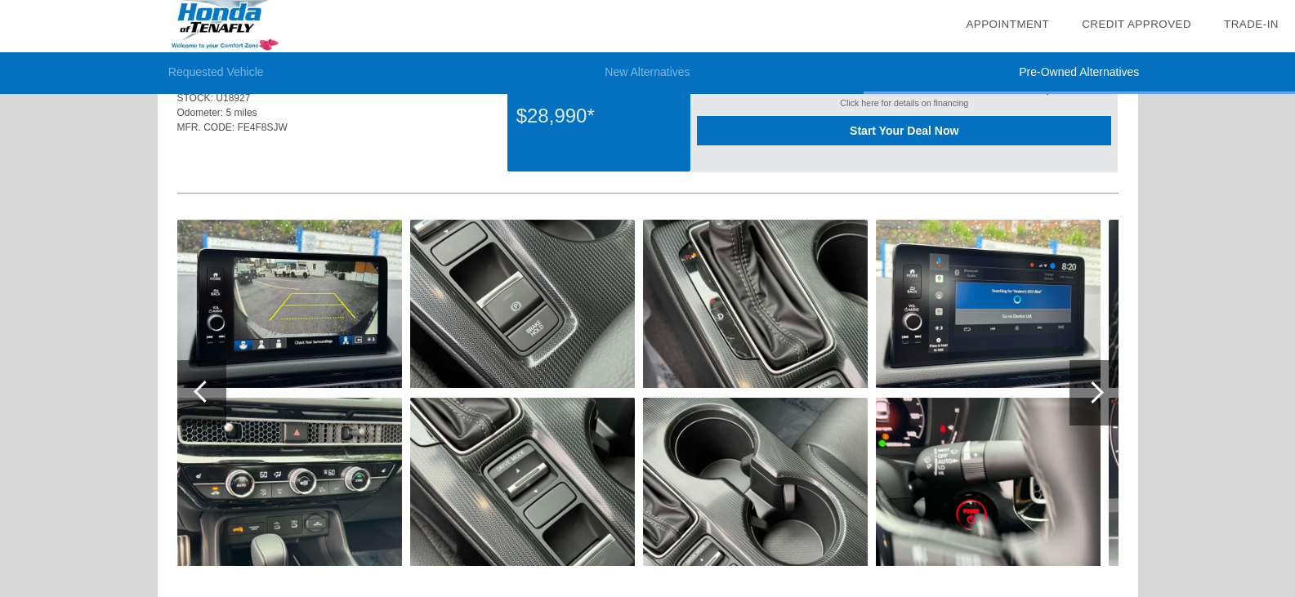
click at [194, 384] on div at bounding box center [201, 392] width 49 height 65
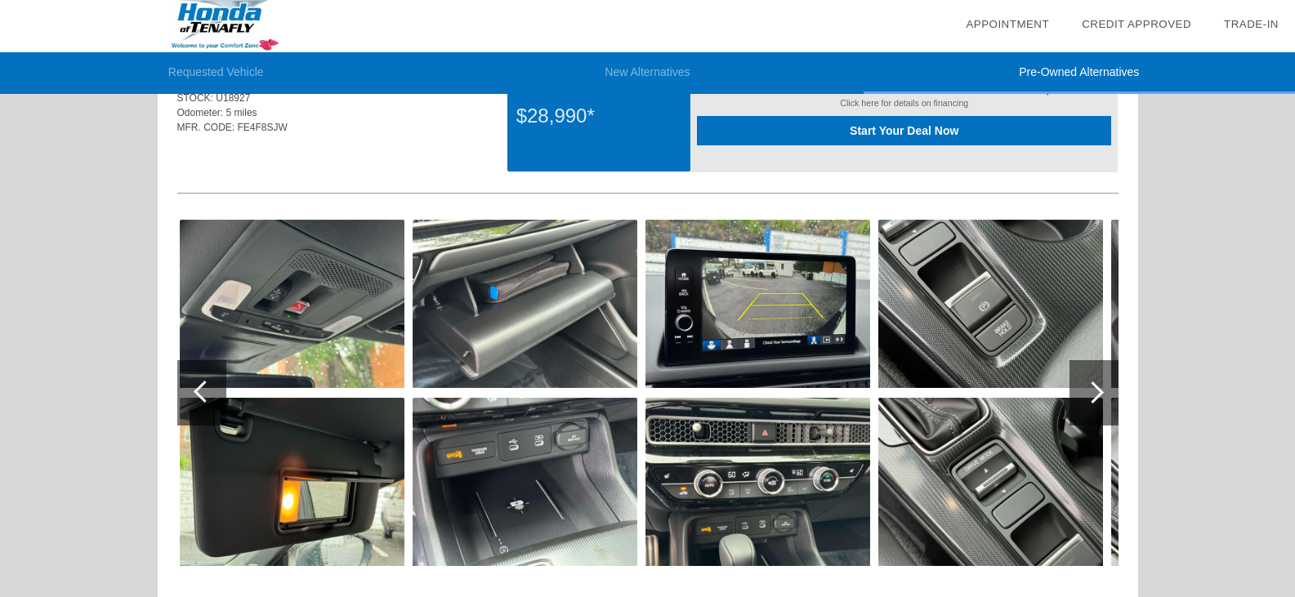
click at [194, 384] on div at bounding box center [201, 392] width 49 height 65
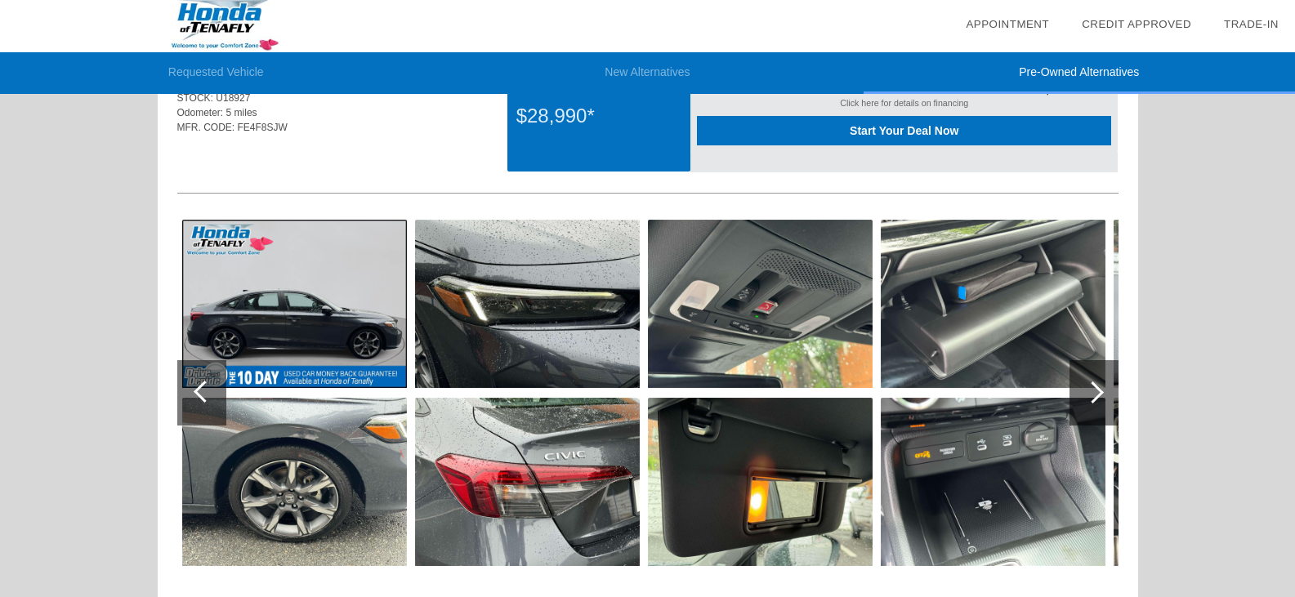
click at [194, 384] on div at bounding box center [201, 392] width 49 height 65
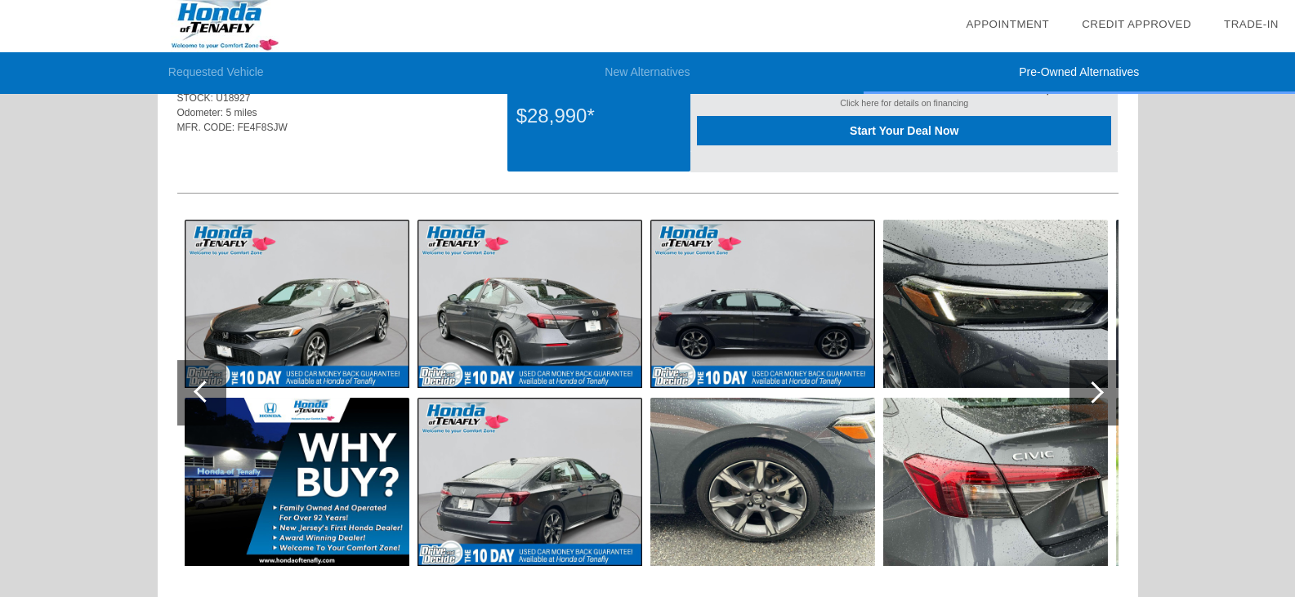
click at [194, 384] on div at bounding box center [201, 392] width 49 height 65
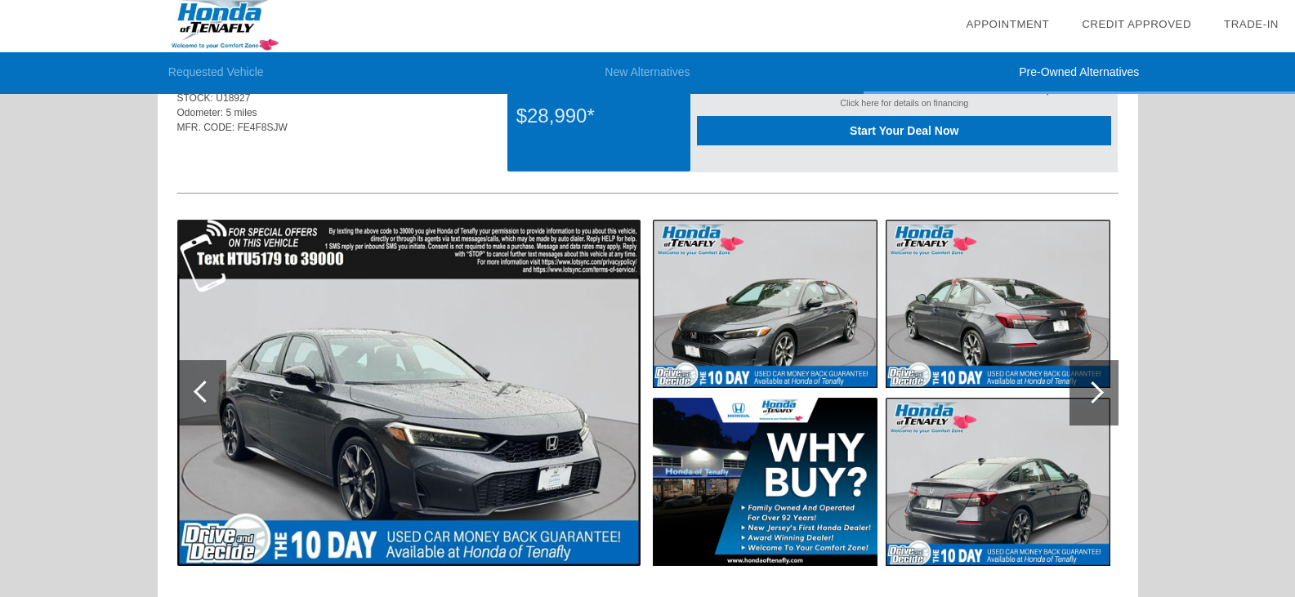
click at [1097, 394] on div at bounding box center [1093, 393] width 22 height 22
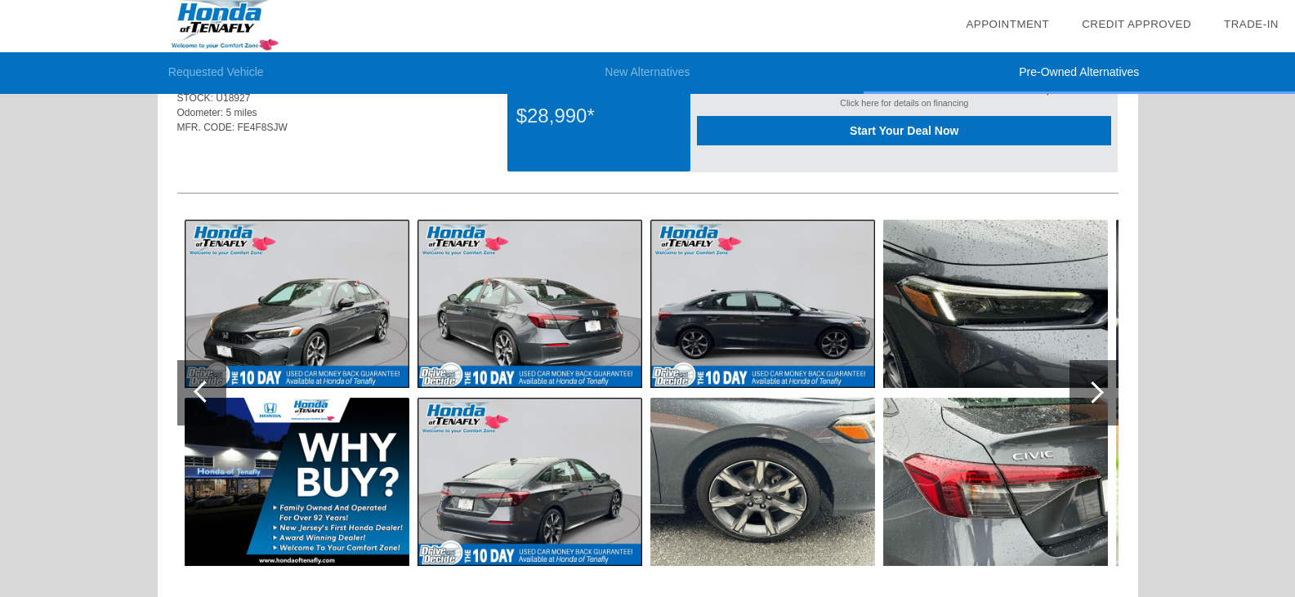
click at [1097, 394] on div at bounding box center [1093, 393] width 22 height 22
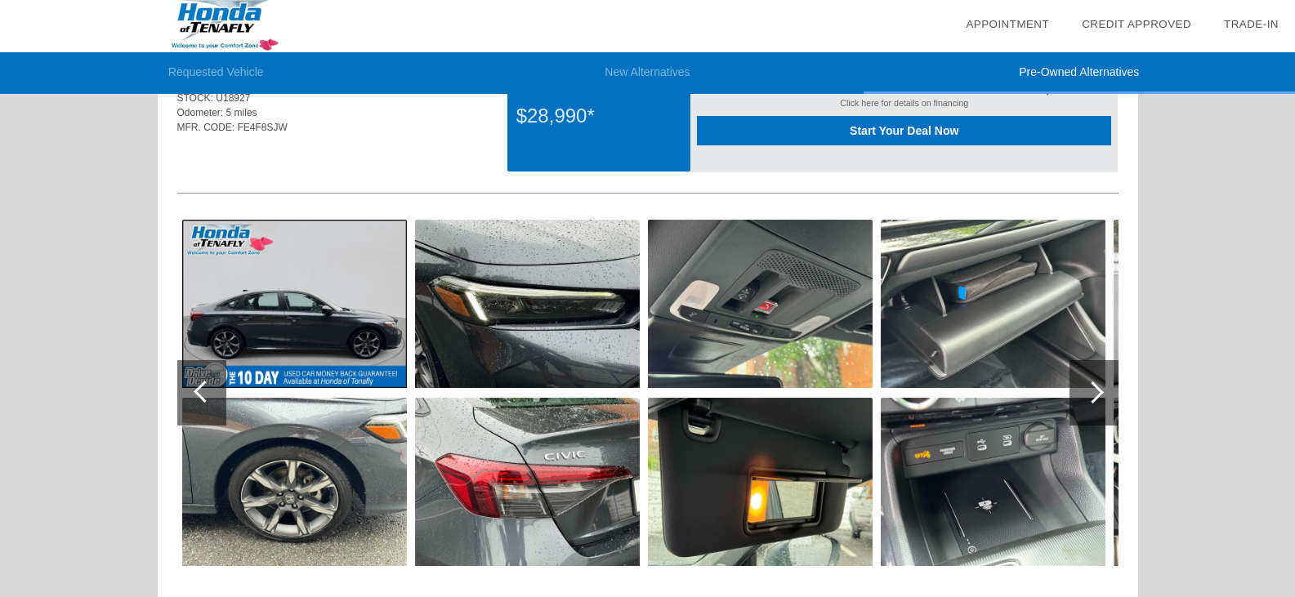
click at [1094, 395] on div at bounding box center [1093, 393] width 22 height 22
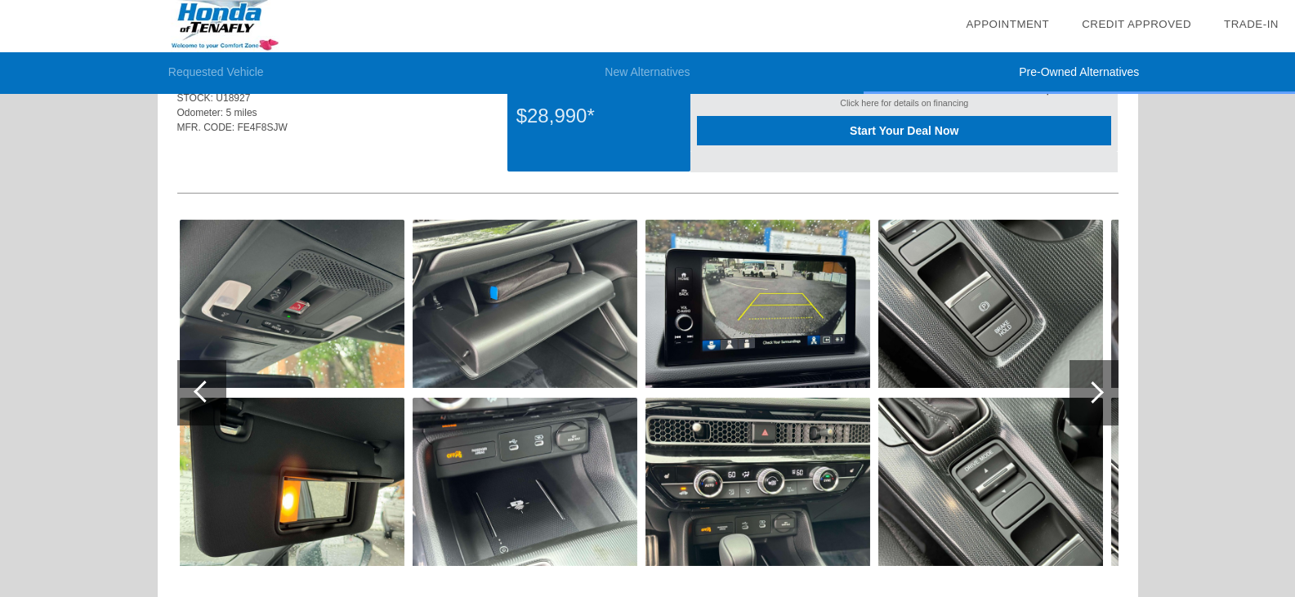
click at [1094, 395] on div at bounding box center [1093, 393] width 22 height 22
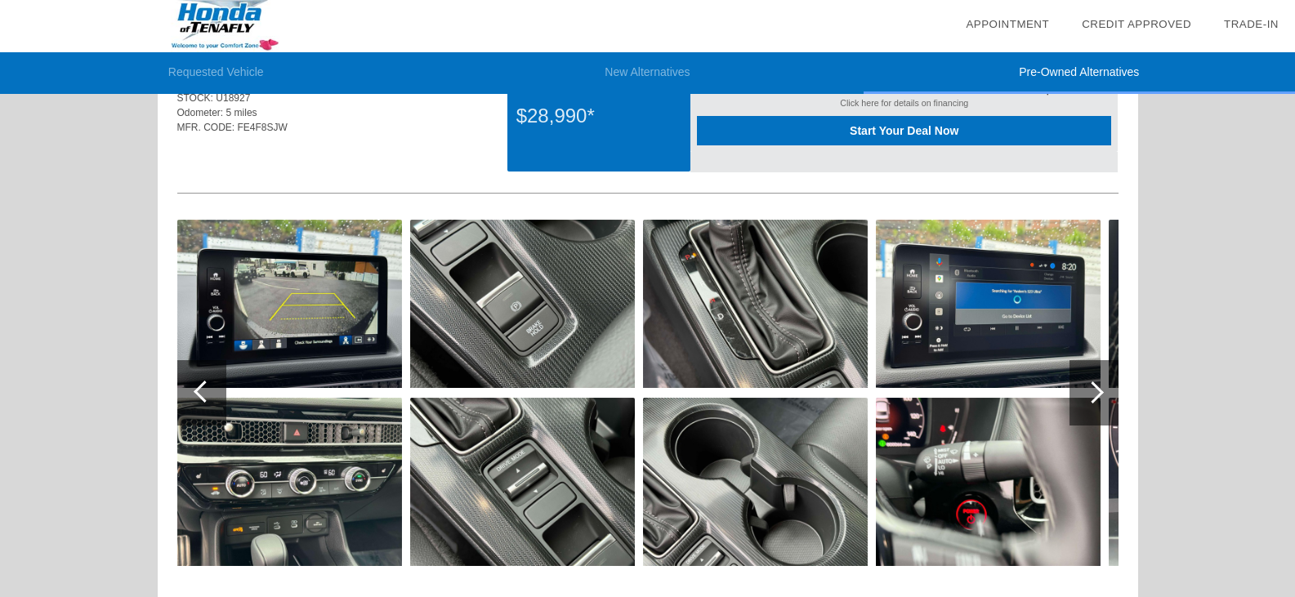
click at [1094, 395] on div at bounding box center [1093, 393] width 22 height 22
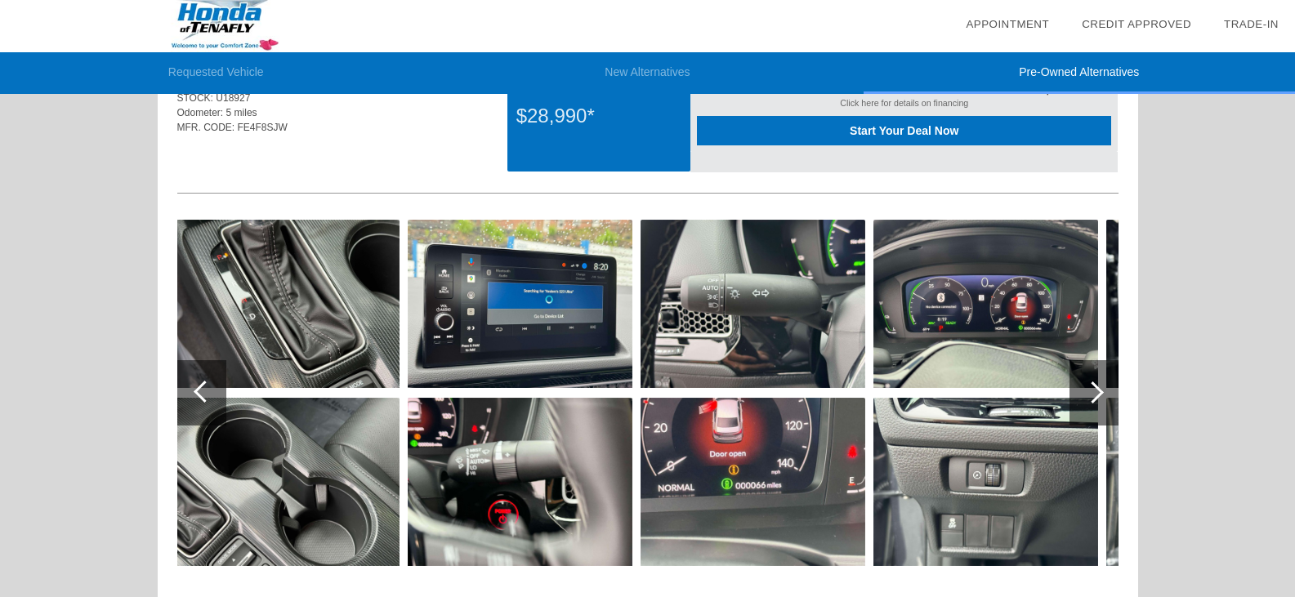
click at [1094, 395] on div at bounding box center [1093, 393] width 22 height 22
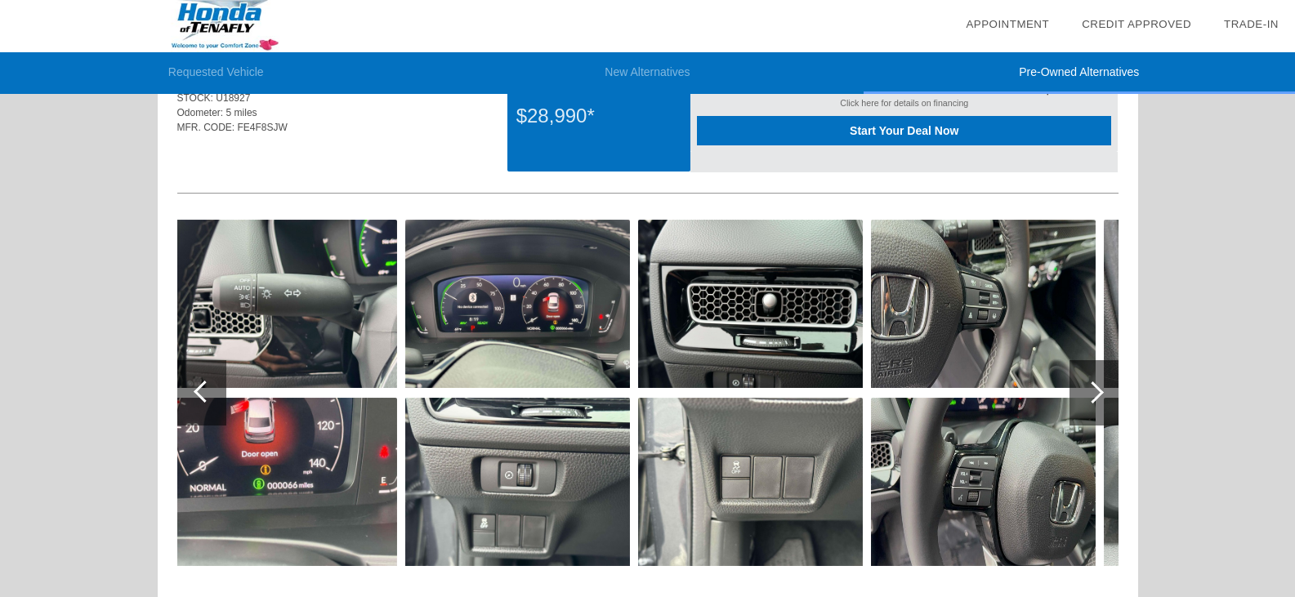
click at [1094, 395] on div at bounding box center [1093, 393] width 22 height 22
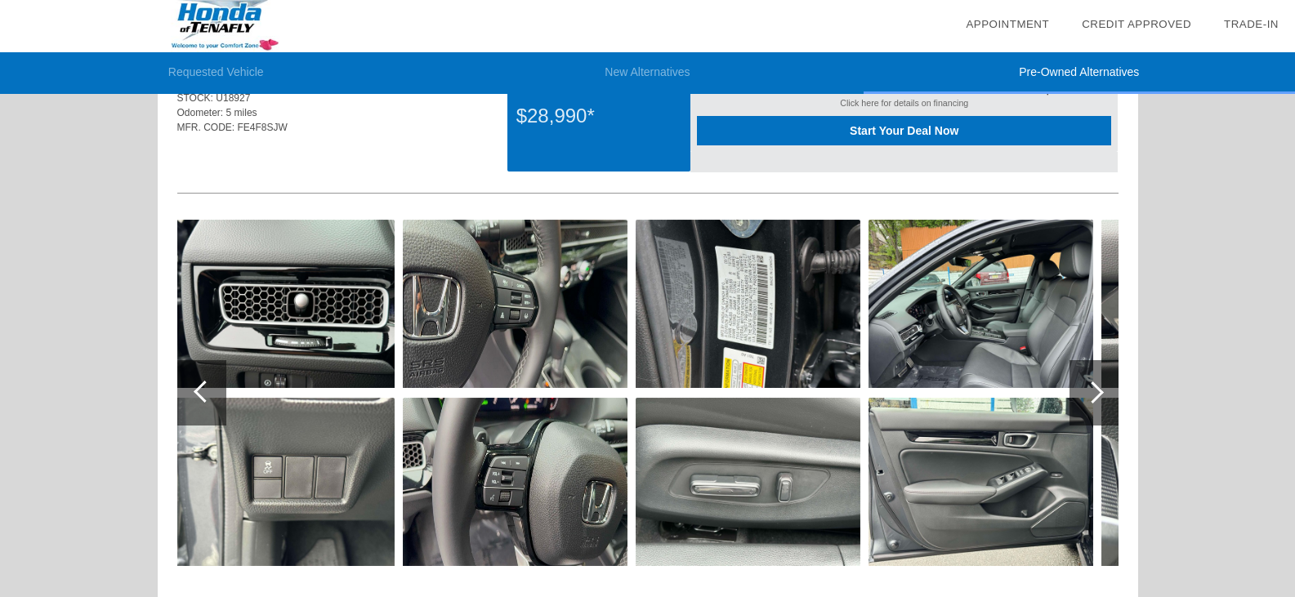
click at [1095, 389] on div at bounding box center [1093, 393] width 22 height 22
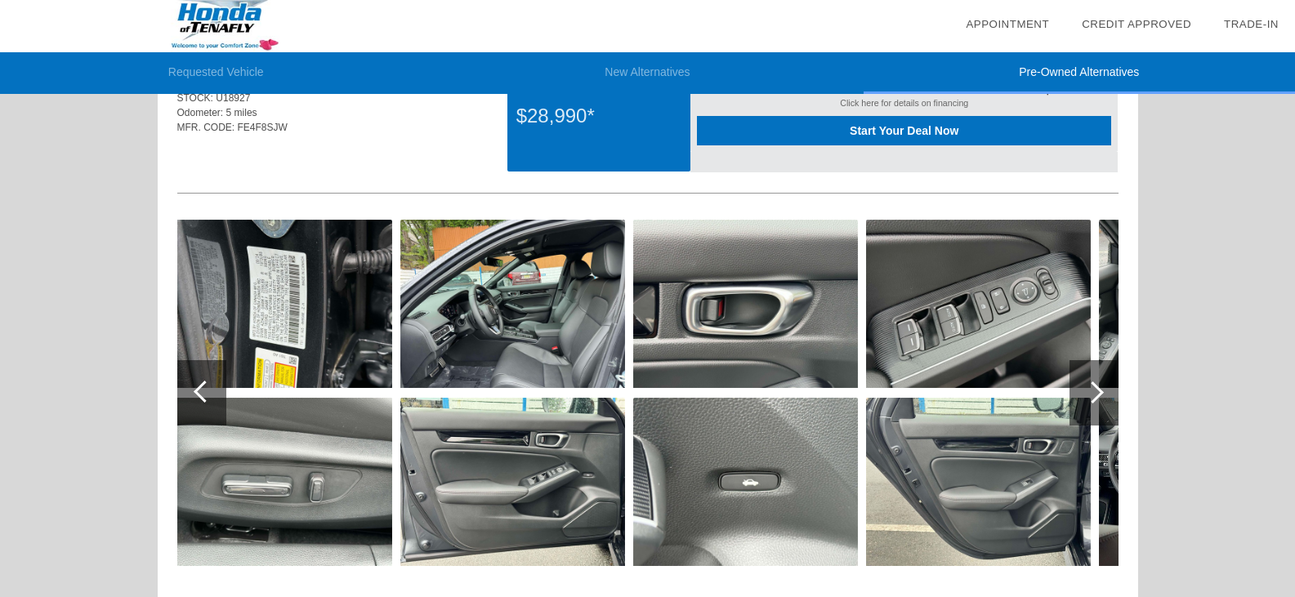
click at [1095, 389] on div at bounding box center [1093, 393] width 22 height 22
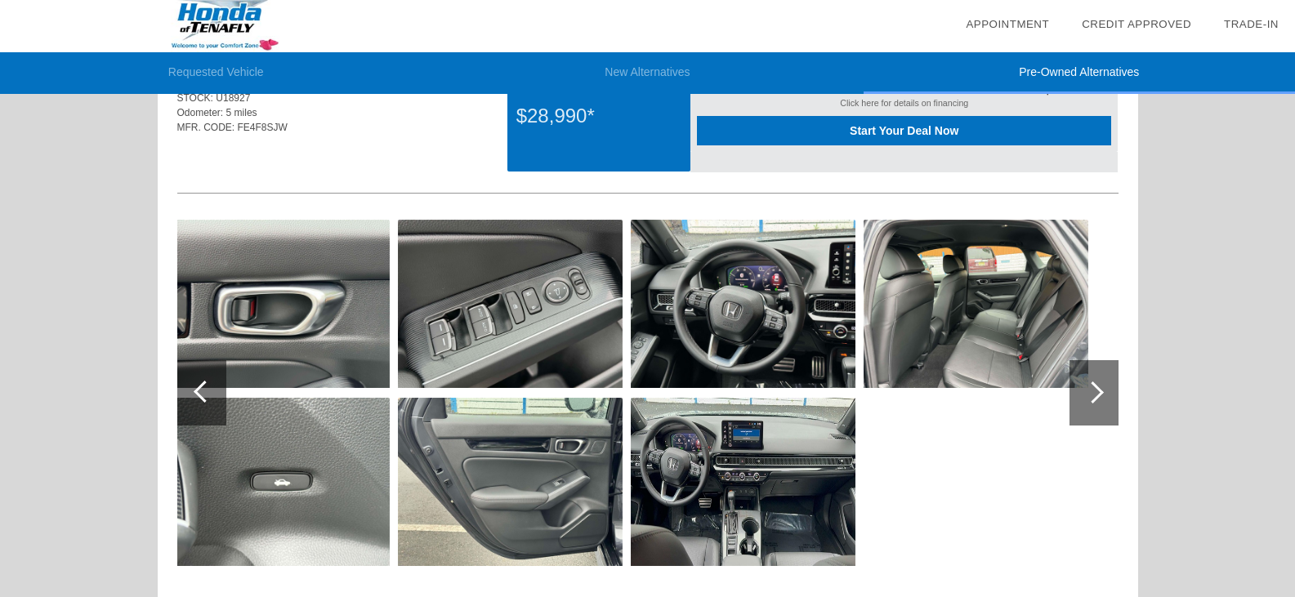
click at [1095, 389] on div at bounding box center [1093, 393] width 22 height 22
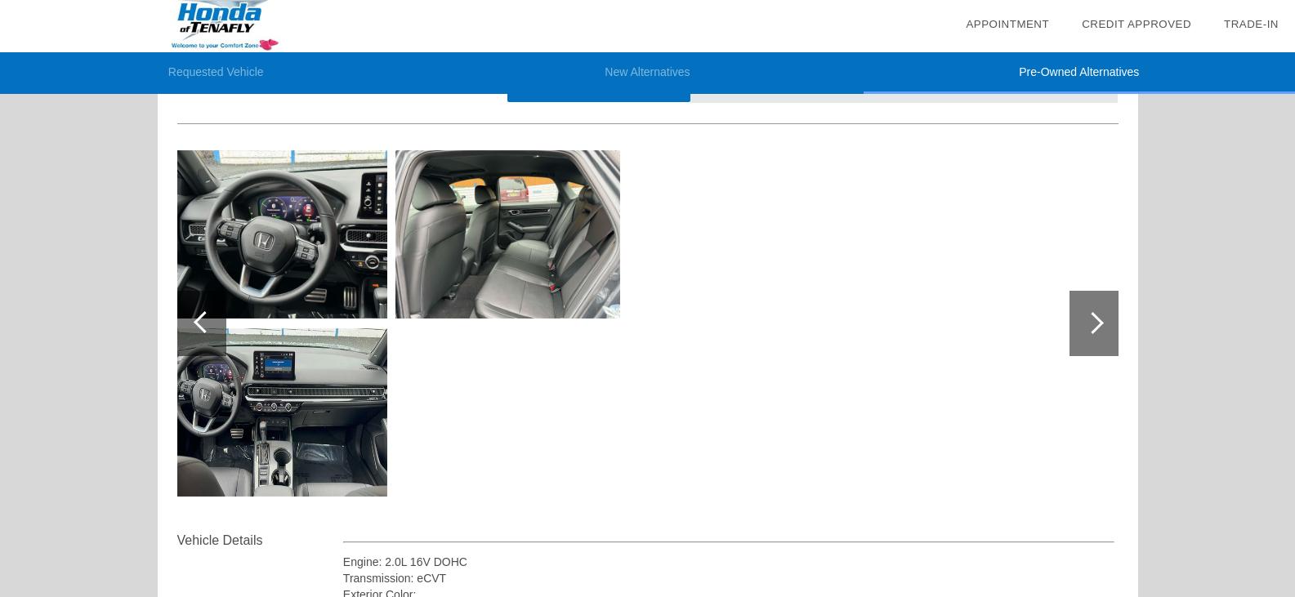
scroll to position [0, 0]
